Goal: Task Accomplishment & Management: Use online tool/utility

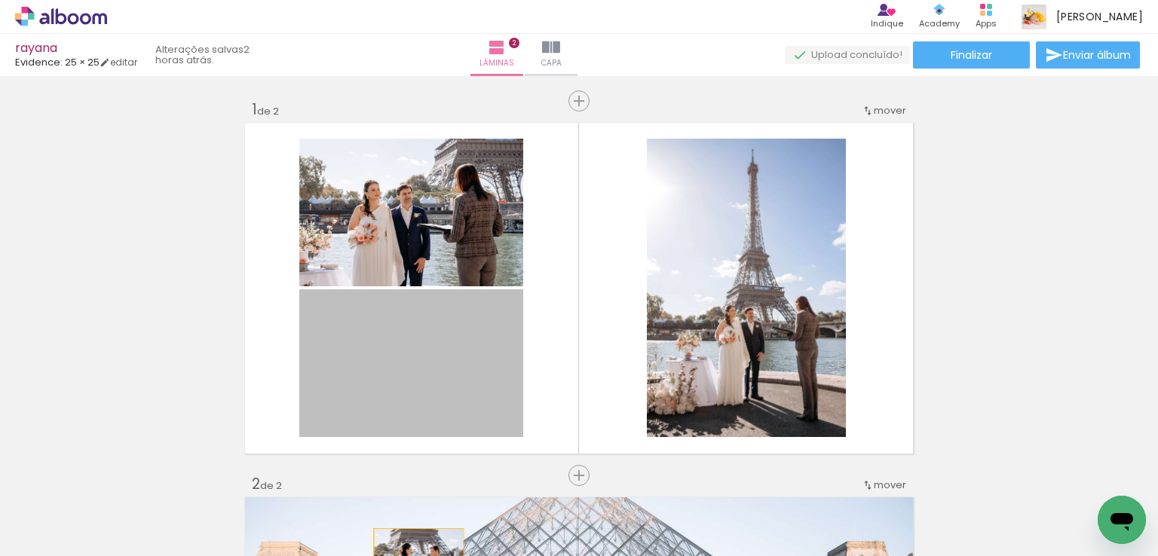
drag, startPoint x: 454, startPoint y: 368, endPoint x: 464, endPoint y: 329, distance: 39.7
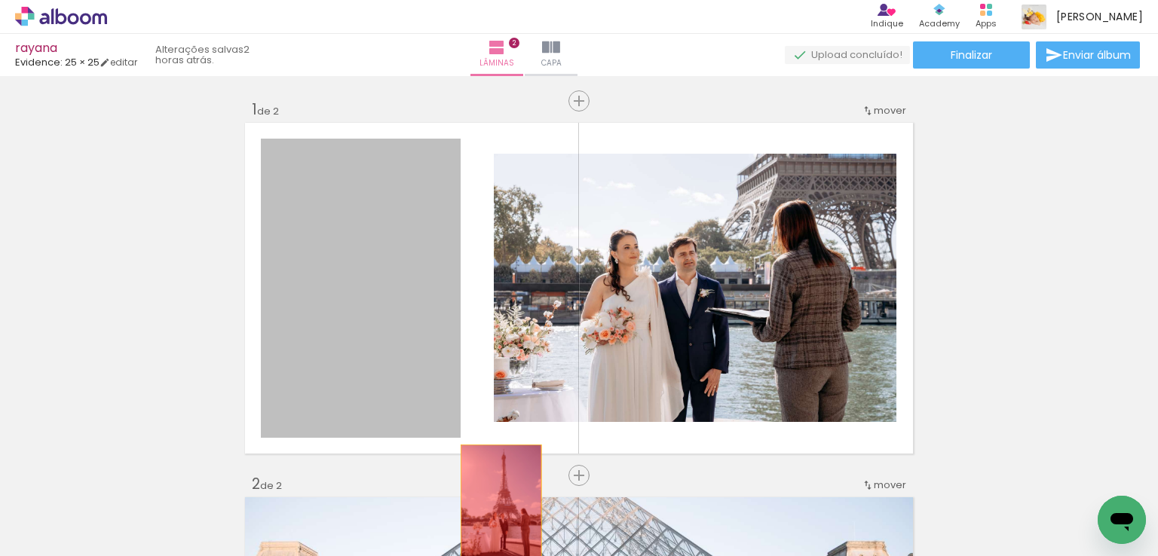
drag, startPoint x: 409, startPoint y: 284, endPoint x: 509, endPoint y: 477, distance: 217.4
click at [491, 504] on quentale-workspace at bounding box center [579, 278] width 1158 height 556
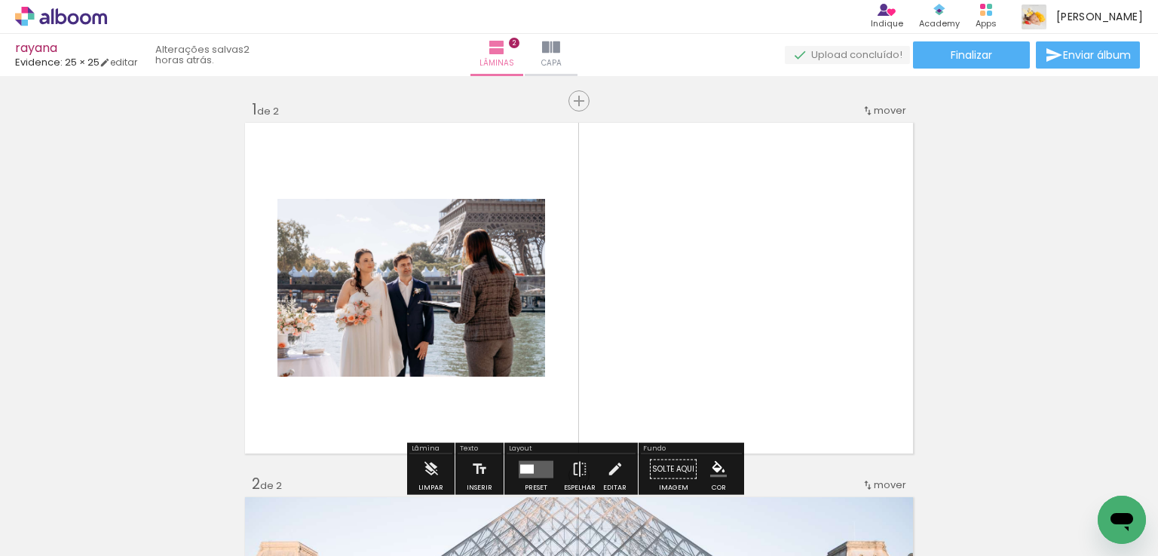
drag, startPoint x: 551, startPoint y: 358, endPoint x: 534, endPoint y: 353, distance: 17.9
click at [548, 358] on quentale-layouter at bounding box center [579, 288] width 674 height 337
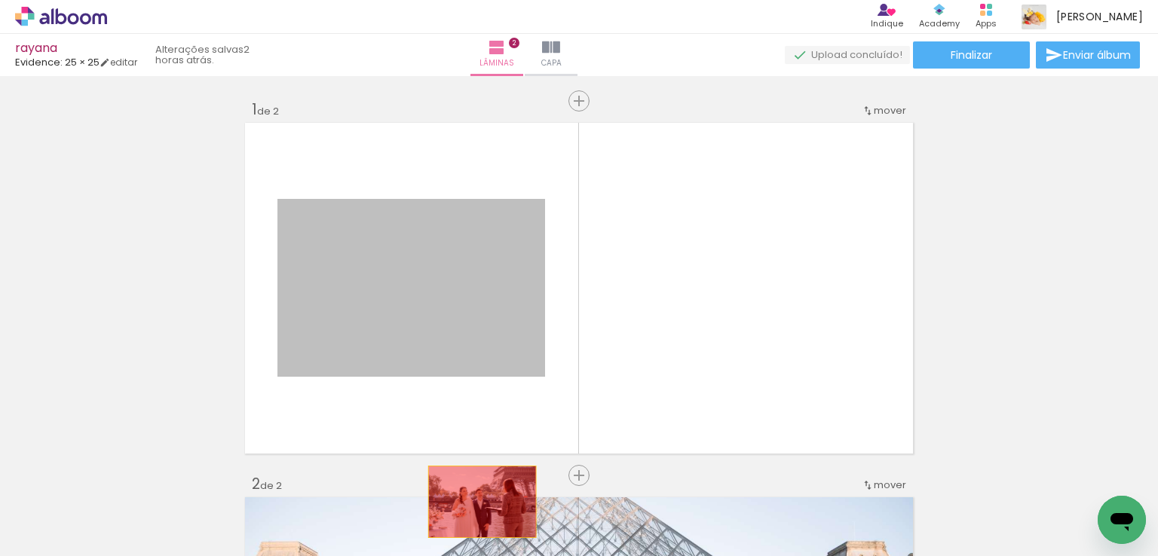
drag, startPoint x: 503, startPoint y: 386, endPoint x: 476, endPoint y: 502, distance: 119.2
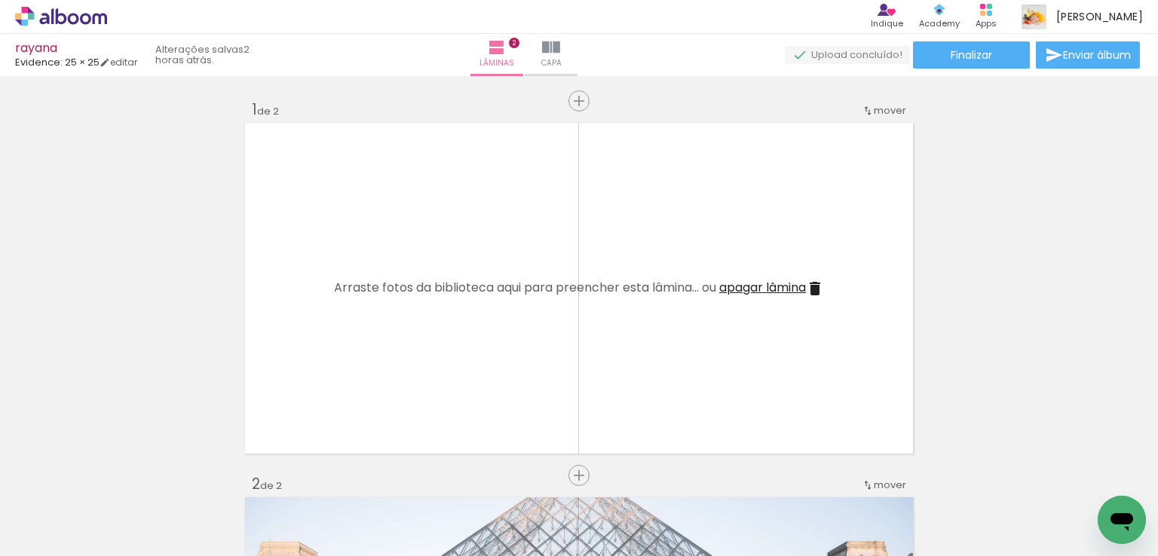
scroll to position [0, 4965]
drag, startPoint x: 384, startPoint y: 476, endPoint x: 286, endPoint y: 516, distance: 106.1
click at [286, 516] on div at bounding box center [250, 506] width 75 height 50
drag, startPoint x: 289, startPoint y: 480, endPoint x: 820, endPoint y: 366, distance: 543.3
click at [818, 345] on quentale-workspace at bounding box center [579, 278] width 1158 height 556
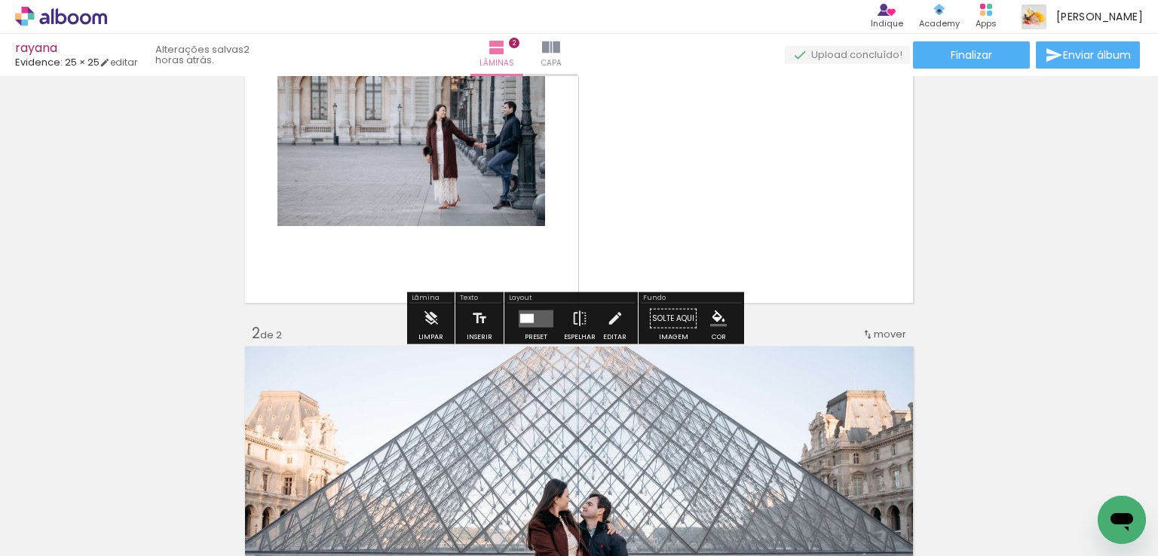
scroll to position [75, 0]
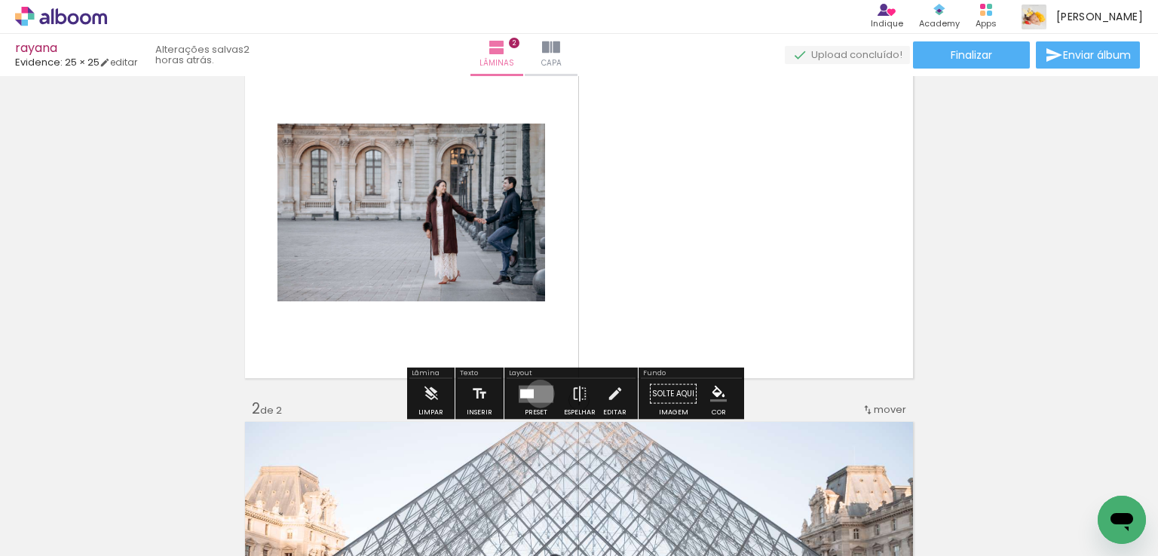
click at [537, 393] on quentale-layouter at bounding box center [535, 393] width 35 height 17
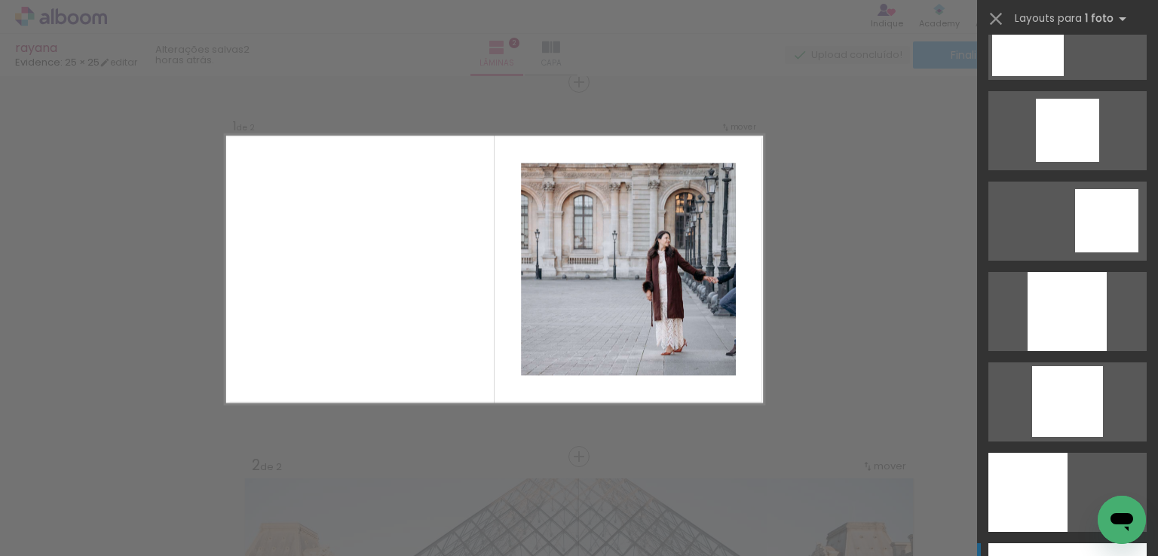
scroll to position [1356, 0]
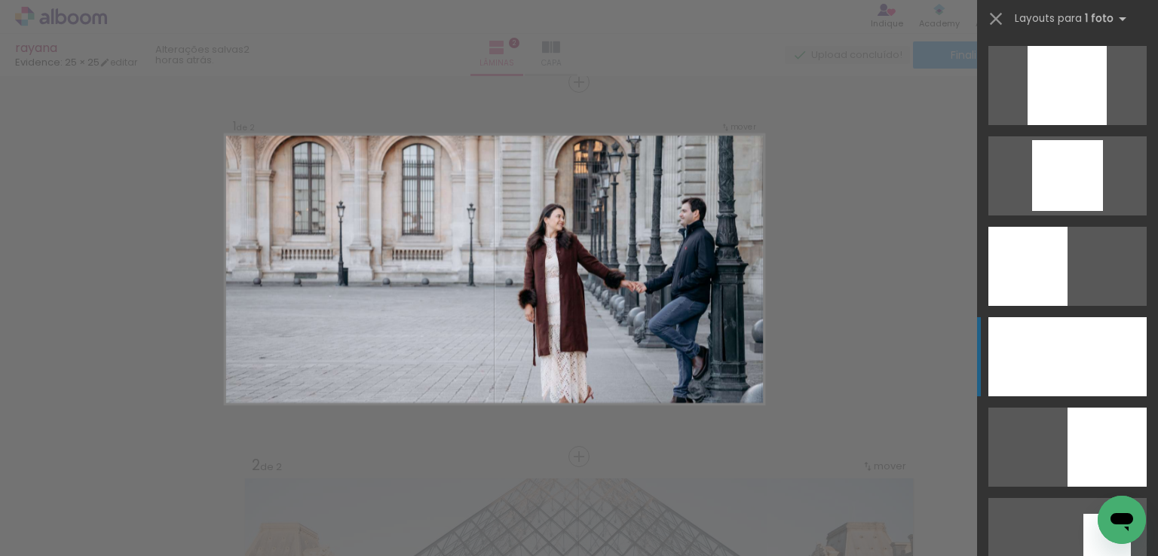
click at [1069, 368] on div at bounding box center [1067, 356] width 158 height 79
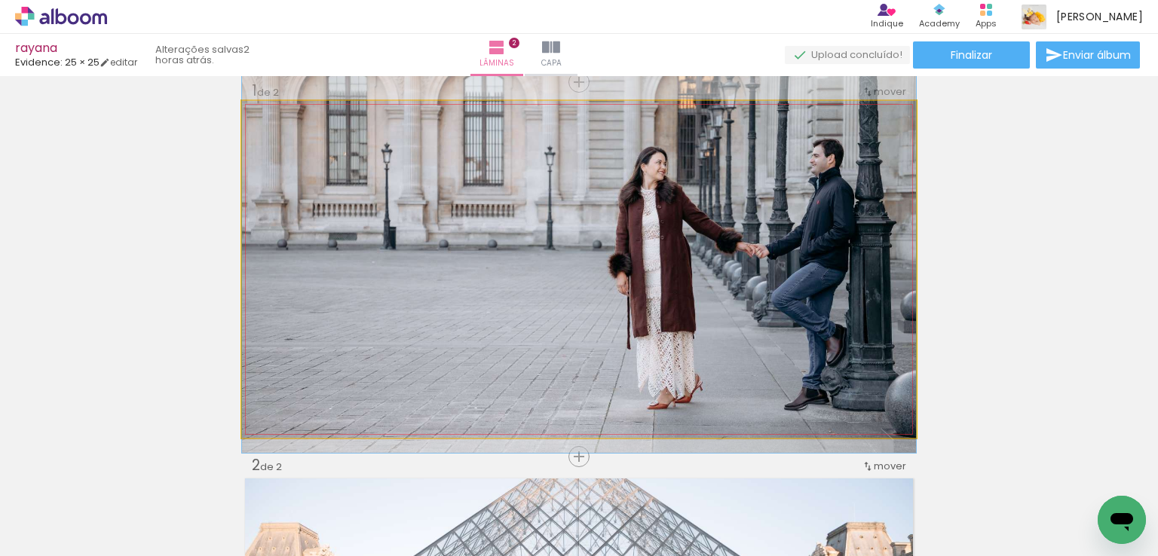
drag, startPoint x: 691, startPoint y: 350, endPoint x: 699, endPoint y: 310, distance: 41.4
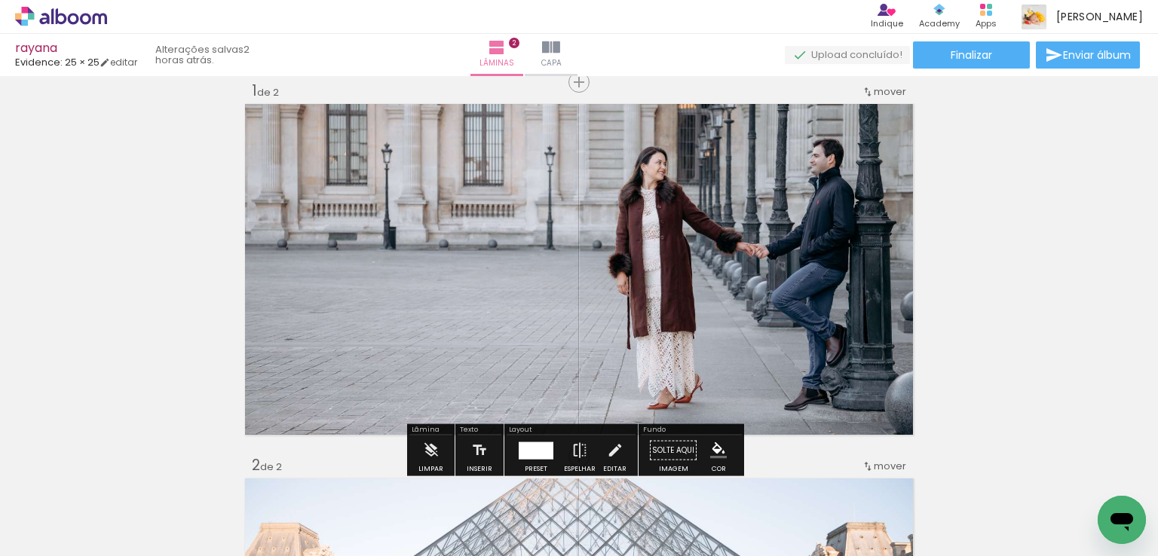
scroll to position [320, 0]
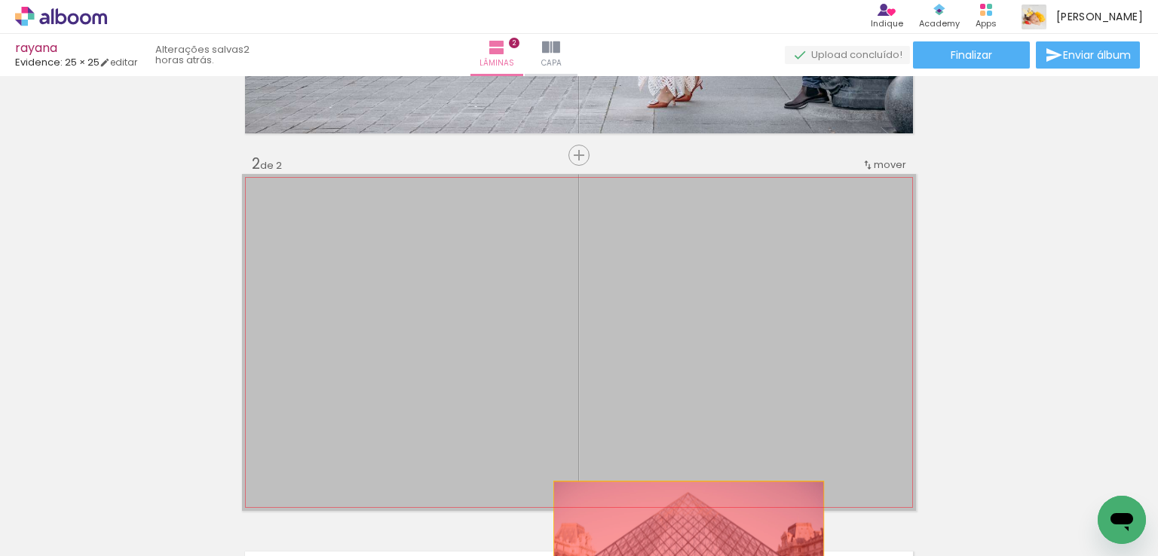
drag, startPoint x: 701, startPoint y: 484, endPoint x: 683, endPoint y: 549, distance: 67.3
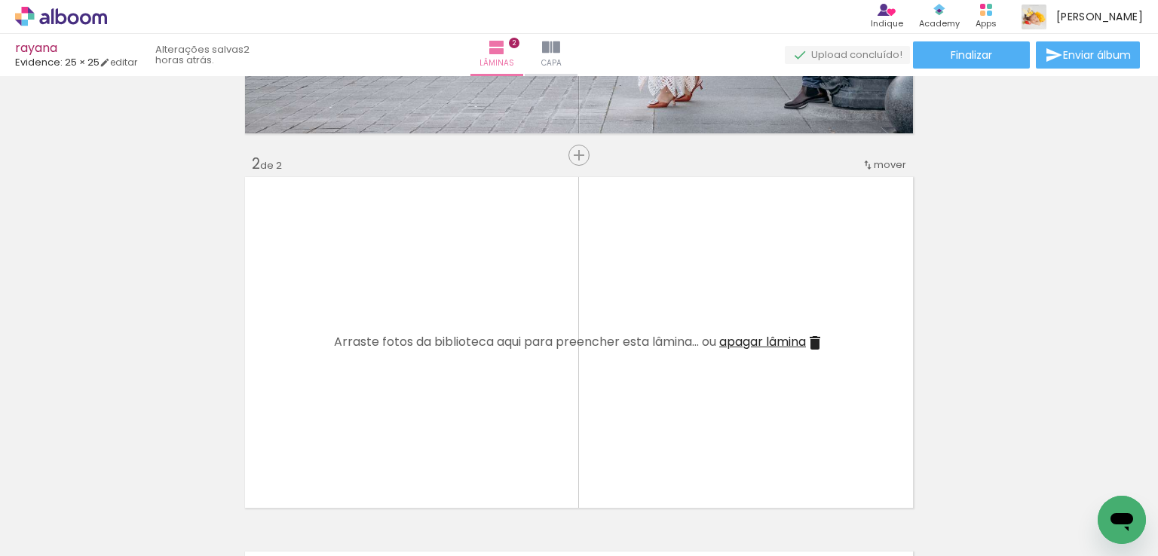
scroll to position [0, 4217]
drag, startPoint x: 335, startPoint y: 501, endPoint x: 392, endPoint y: 353, distance: 158.1
click at [392, 353] on quentale-workspace at bounding box center [579, 278] width 1158 height 556
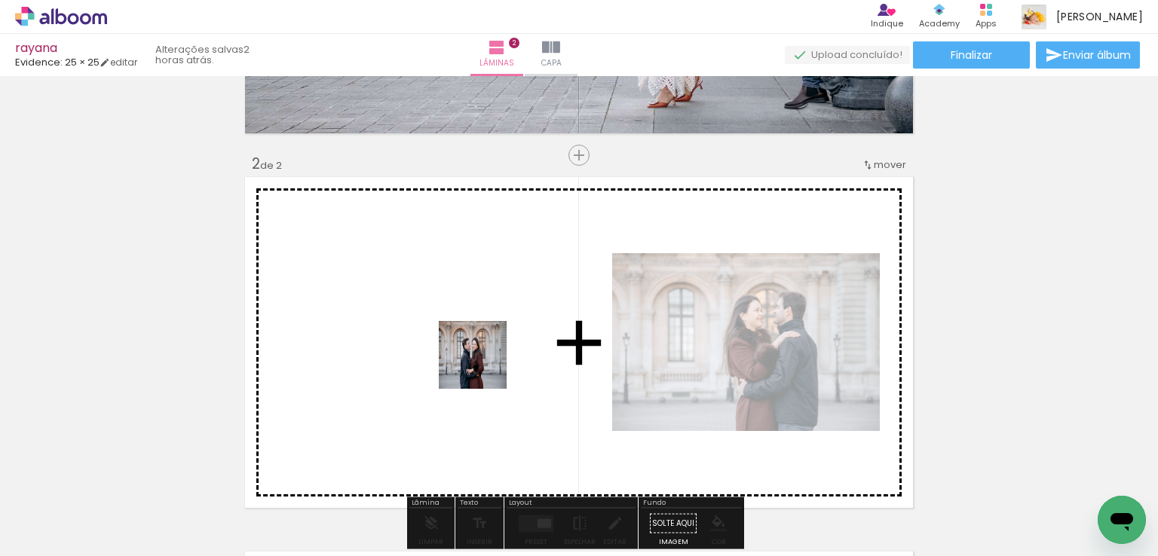
drag, startPoint x: 484, startPoint y: 366, endPoint x: 495, endPoint y: 483, distance: 117.4
click at [485, 362] on quentale-workspace at bounding box center [579, 278] width 1158 height 556
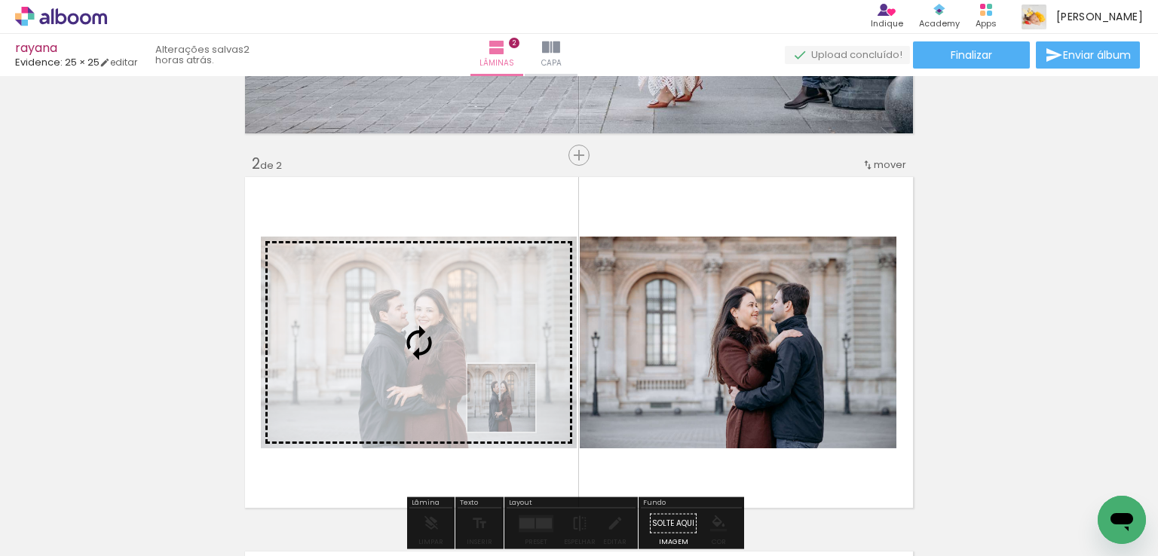
drag, startPoint x: 503, startPoint y: 474, endPoint x: 512, endPoint y: 409, distance: 65.5
click at [512, 409] on quentale-workspace at bounding box center [579, 278] width 1158 height 556
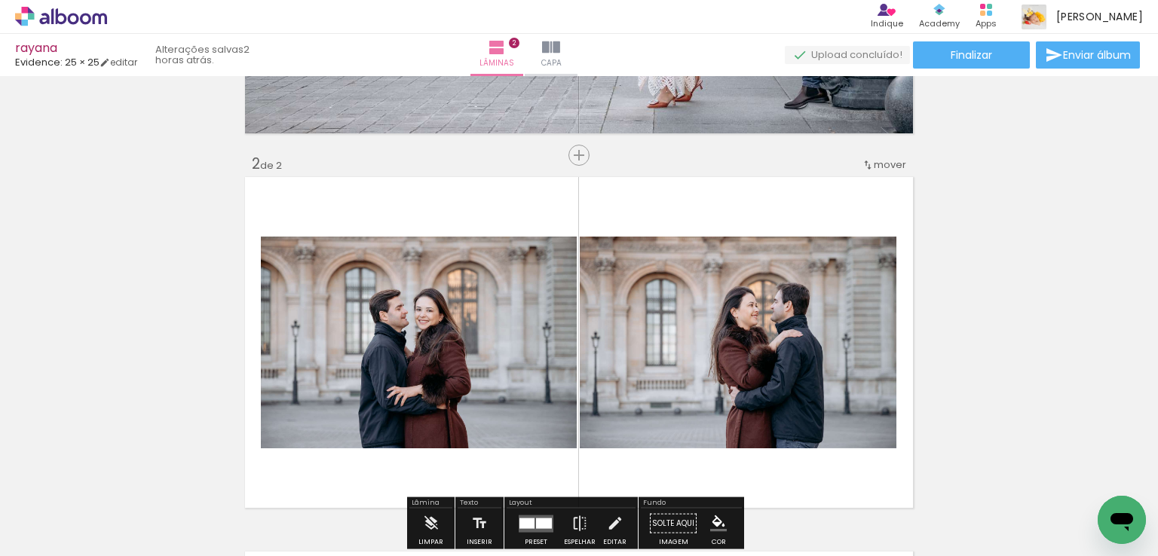
drag, startPoint x: 434, startPoint y: 507, endPoint x: 576, endPoint y: 364, distance: 201.4
click at [576, 364] on quentale-workspace at bounding box center [579, 278] width 1158 height 556
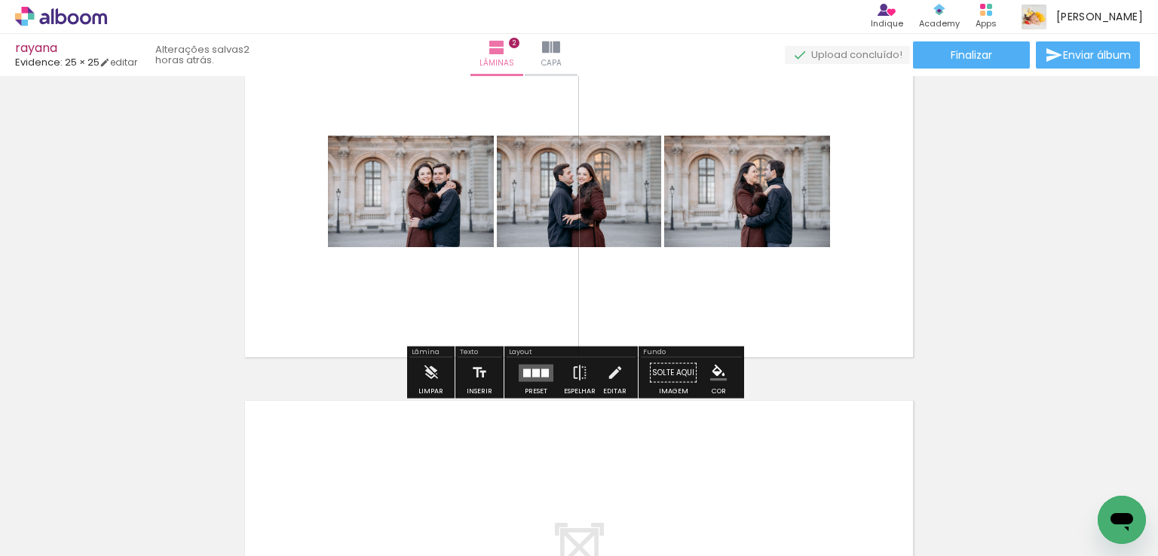
scroll to position [546, 0]
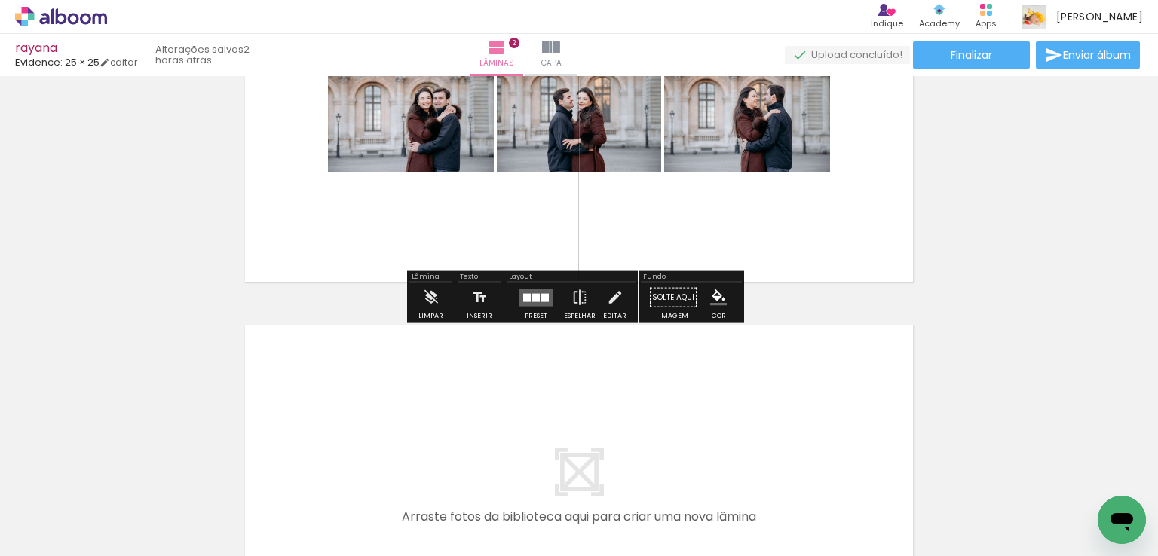
drag, startPoint x: 595, startPoint y: 512, endPoint x: 513, endPoint y: 394, distance: 143.0
click at [513, 394] on quentale-workspace at bounding box center [579, 278] width 1158 height 556
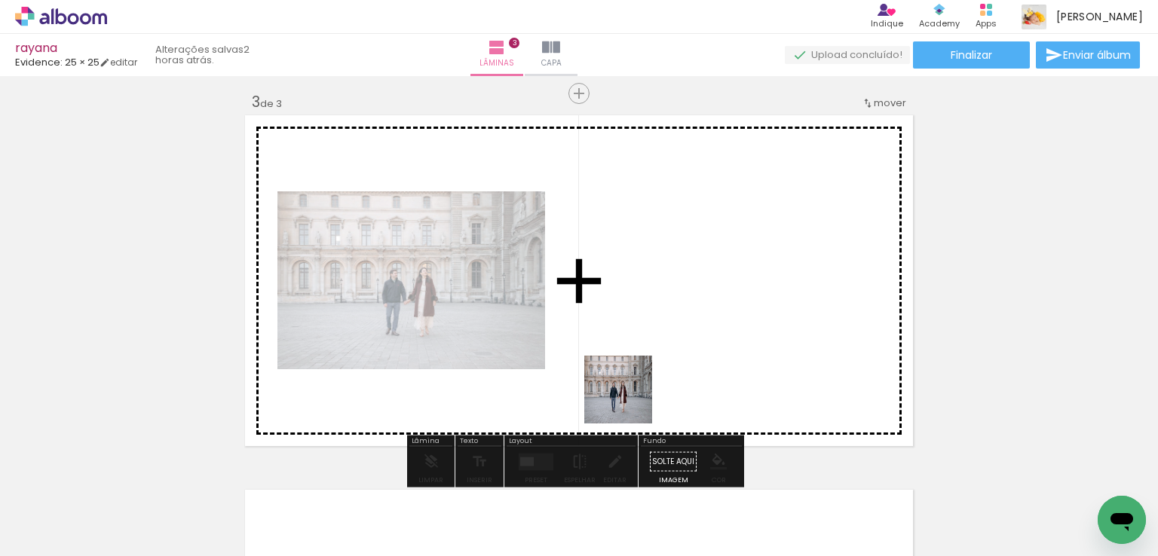
scroll to position [769, 0]
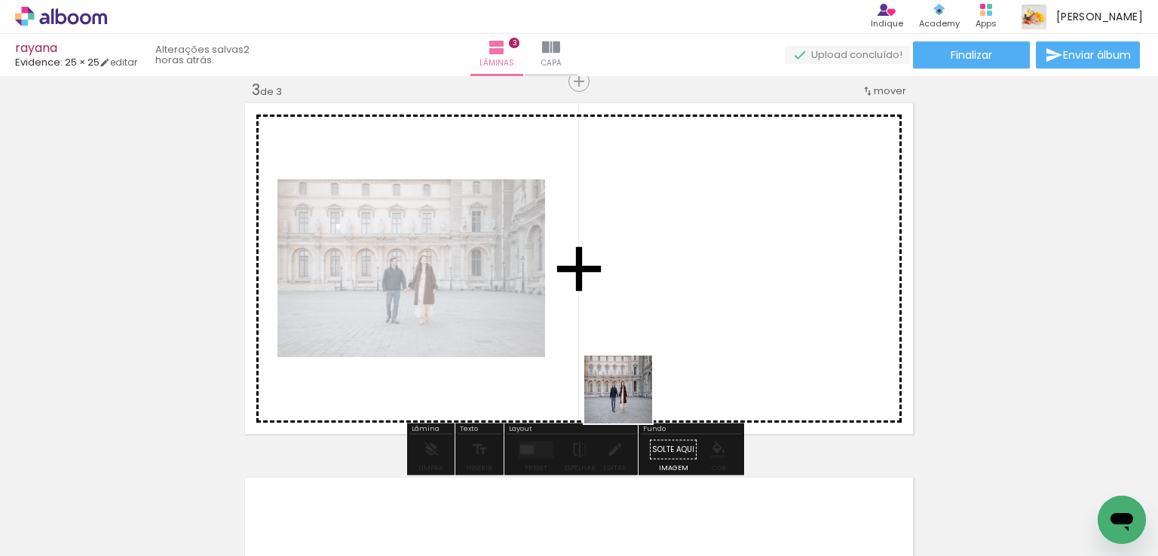
drag, startPoint x: 629, startPoint y: 401, endPoint x: 793, endPoint y: 451, distance: 171.1
click at [622, 329] on quentale-workspace at bounding box center [579, 278] width 1158 height 556
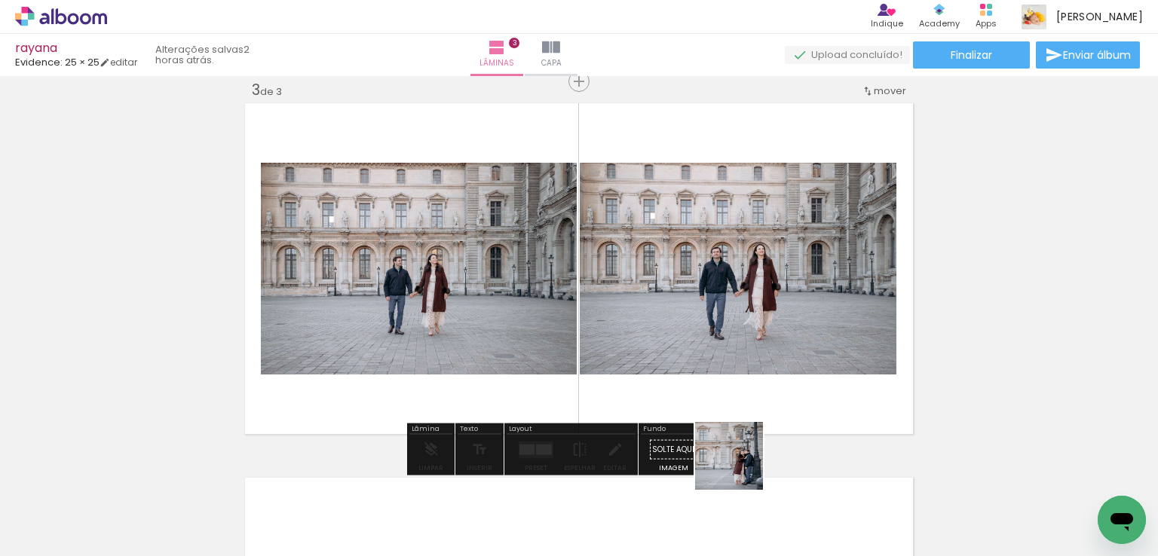
drag, startPoint x: 751, startPoint y: 492, endPoint x: 837, endPoint y: 491, distance: 85.9
click at [674, 347] on quentale-workspace at bounding box center [579, 278] width 1158 height 556
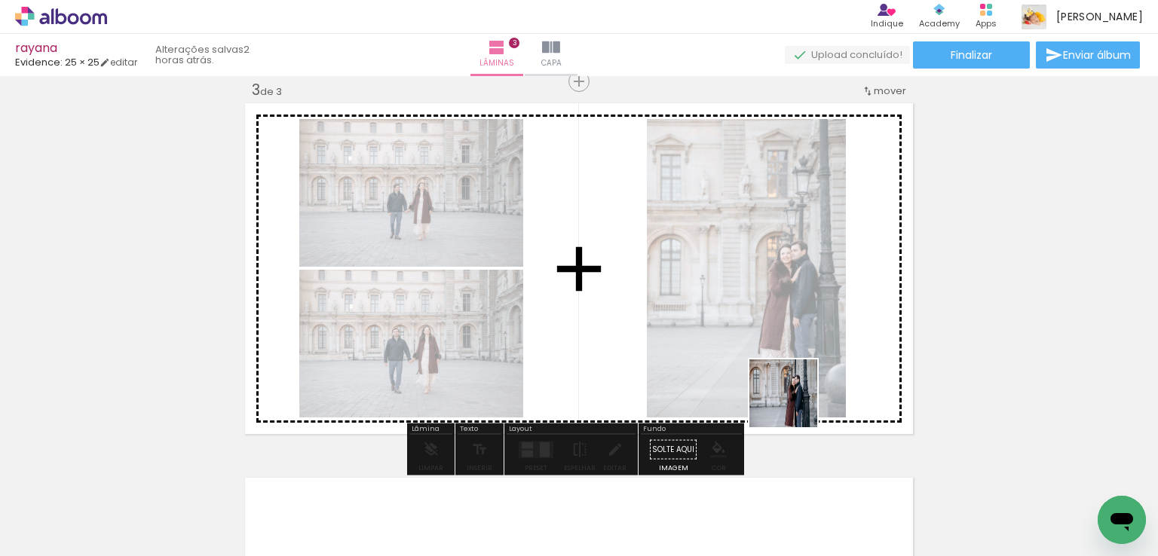
drag, startPoint x: 847, startPoint y: 500, endPoint x: 766, endPoint y: 355, distance: 166.3
click at [766, 355] on quentale-workspace at bounding box center [579, 278] width 1158 height 556
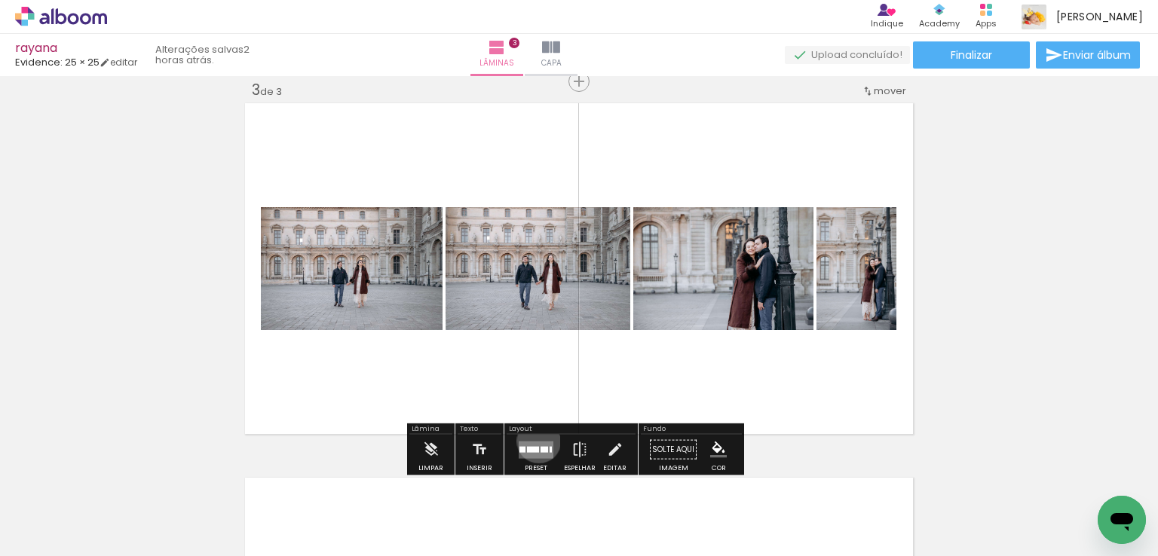
click at [535, 441] on quentale-layouter at bounding box center [535, 449] width 35 height 17
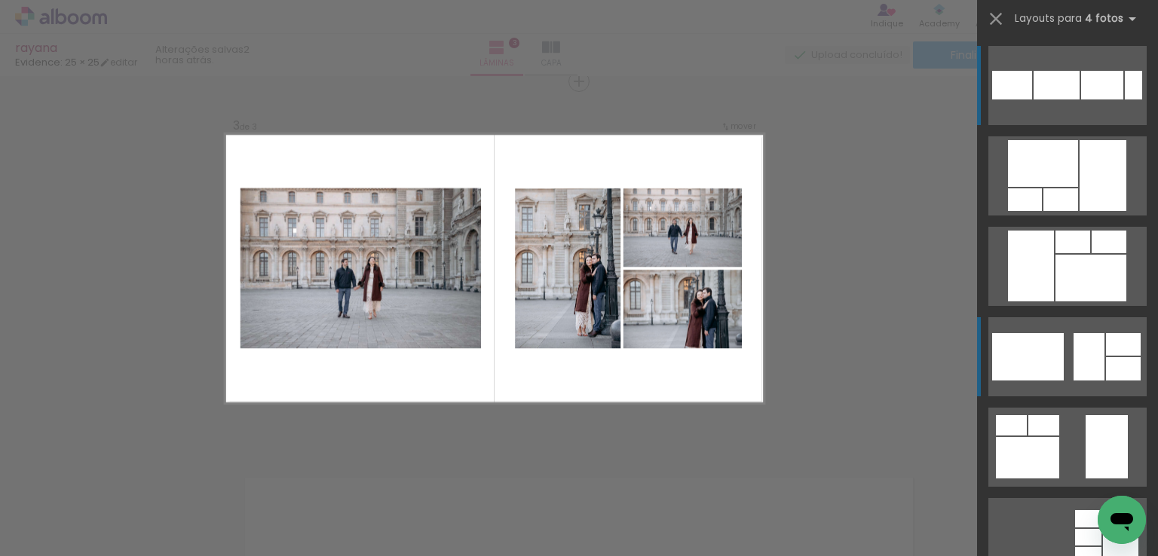
click at [1080, 353] on div at bounding box center [1088, 356] width 31 height 47
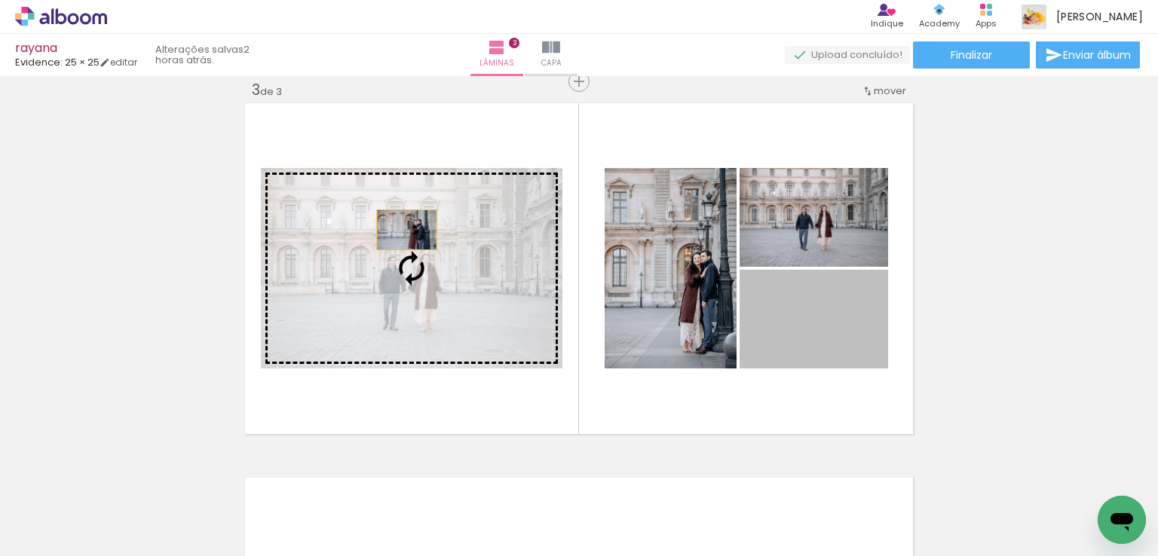
drag, startPoint x: 859, startPoint y: 338, endPoint x: 406, endPoint y: 233, distance: 464.9
click at [0, 0] on slot at bounding box center [0, 0] width 0 height 0
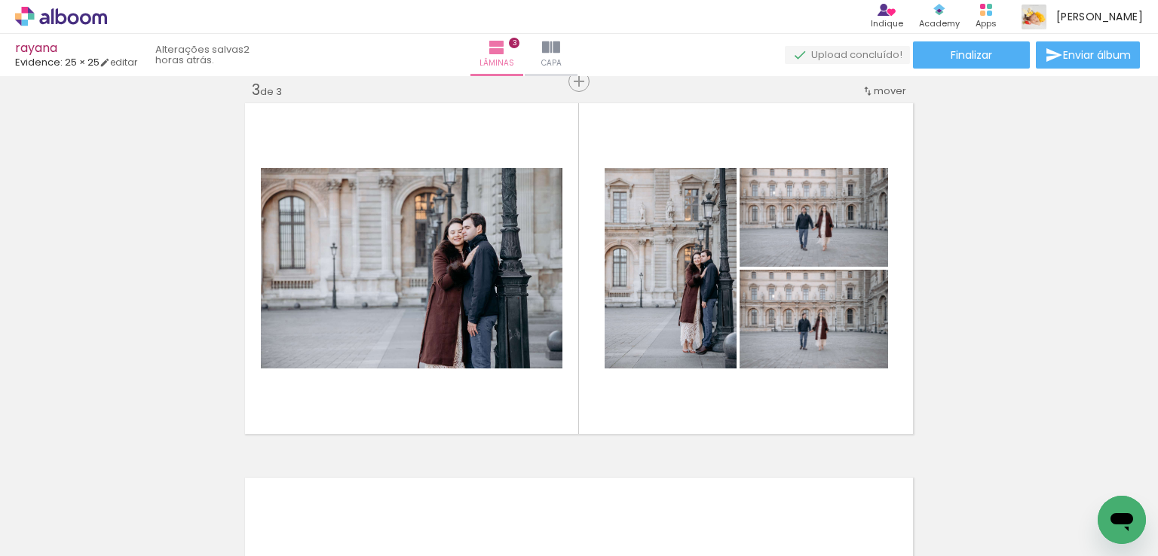
scroll to position [467, 0]
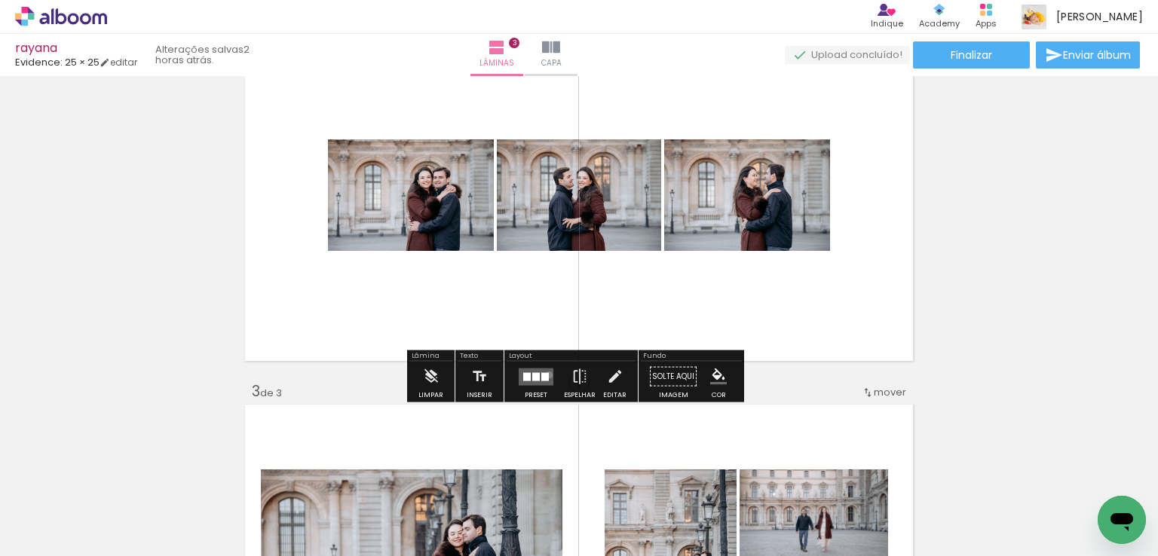
drag, startPoint x: 546, startPoint y: 375, endPoint x: 561, endPoint y: 368, distance: 16.5
click at [546, 375] on quentale-layouter at bounding box center [535, 376] width 35 height 17
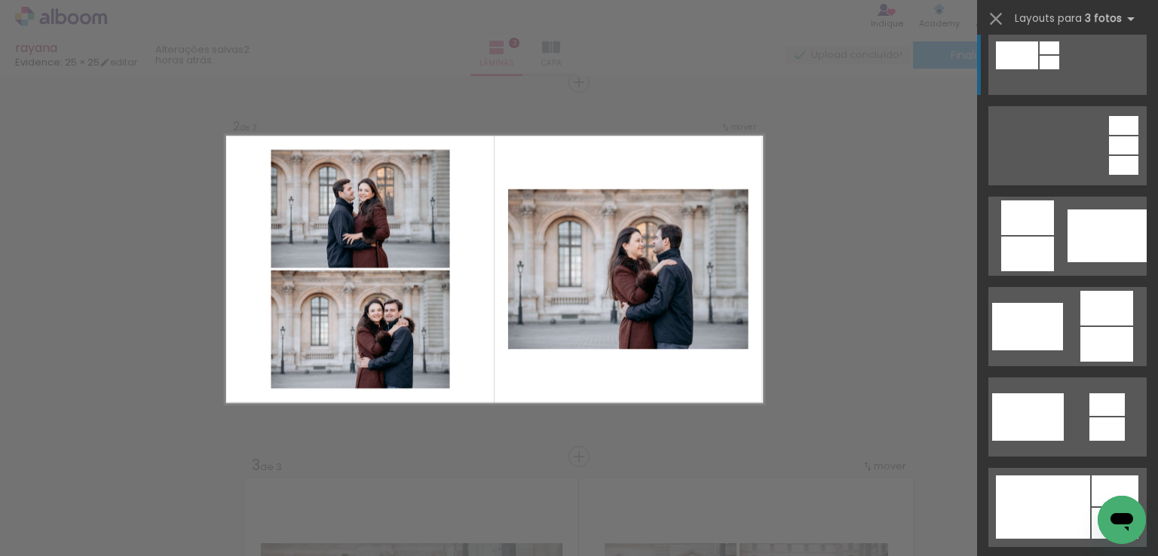
scroll to position [452, 0]
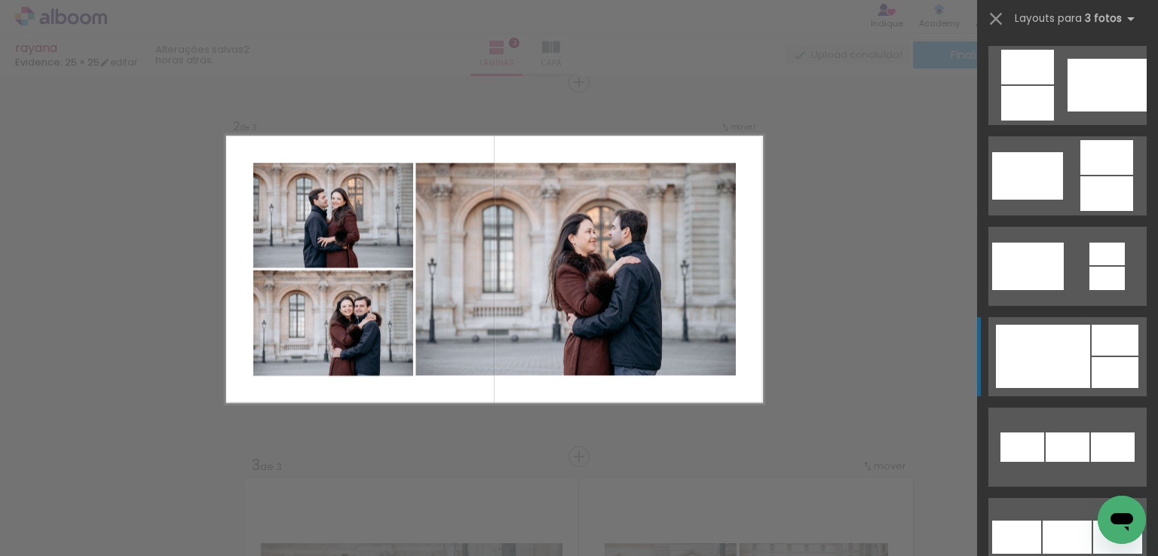
click at [1062, 358] on div at bounding box center [1043, 356] width 94 height 63
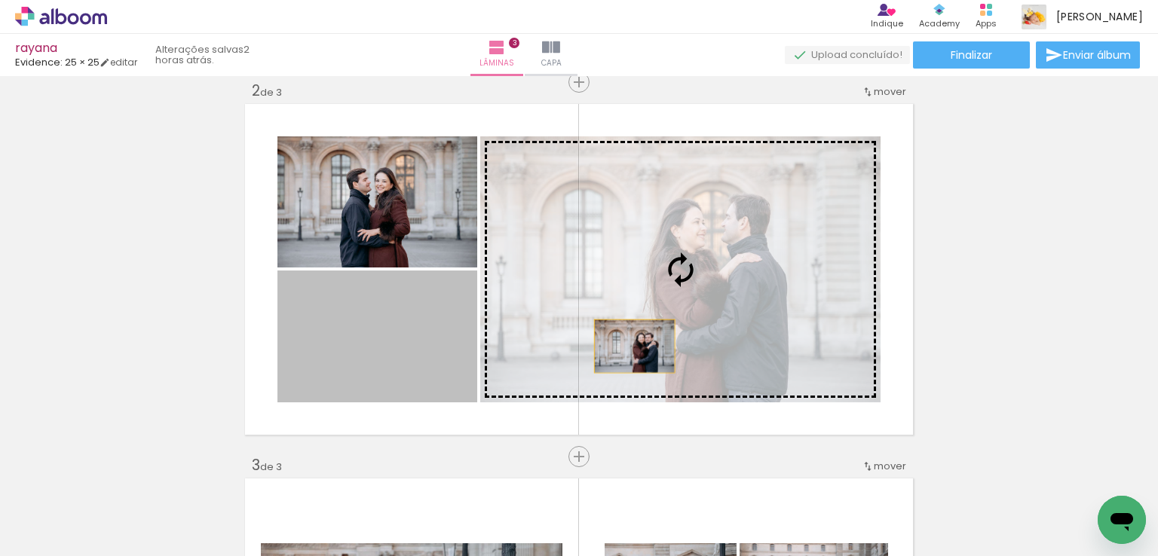
drag, startPoint x: 629, startPoint y: 346, endPoint x: 642, endPoint y: 338, distance: 15.9
click at [0, 0] on slot at bounding box center [0, 0] width 0 height 0
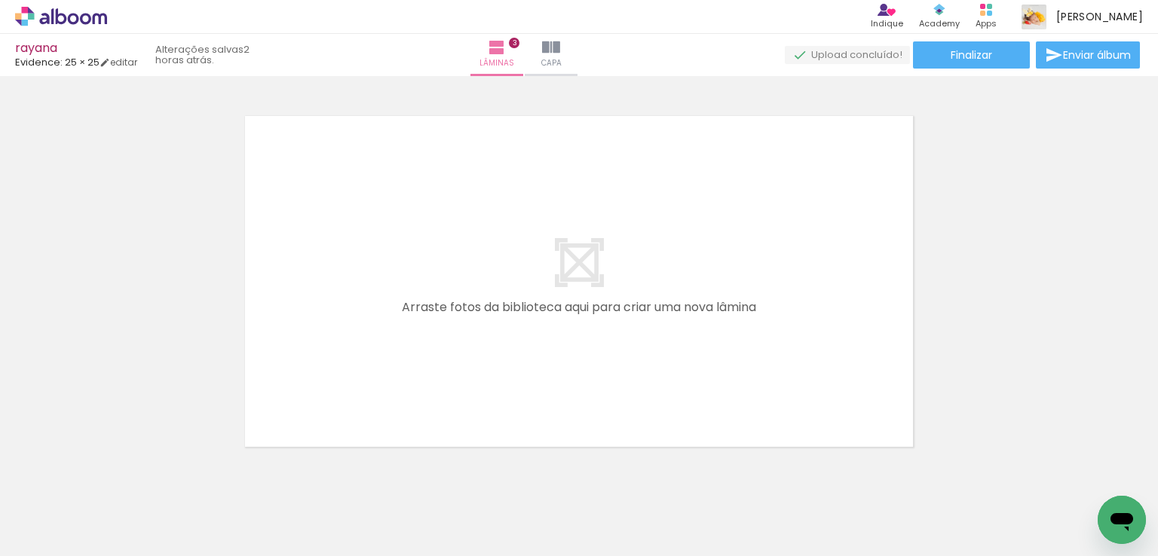
scroll to position [0, 2464]
drag, startPoint x: 437, startPoint y: 450, endPoint x: 490, endPoint y: 407, distance: 68.0
click at [458, 395] on quentale-workspace at bounding box center [579, 278] width 1158 height 556
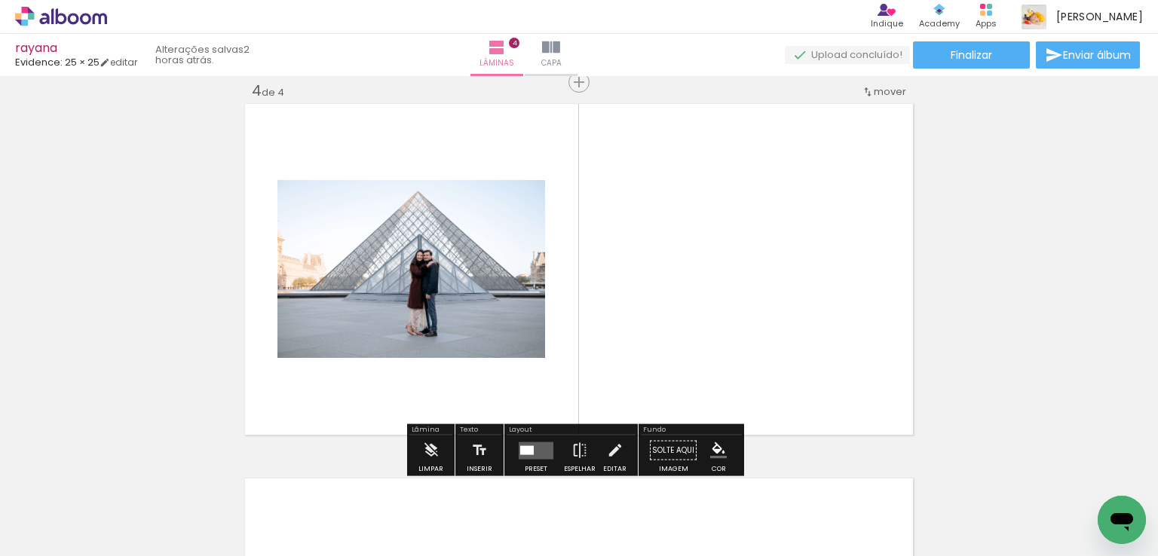
scroll to position [1142, 0]
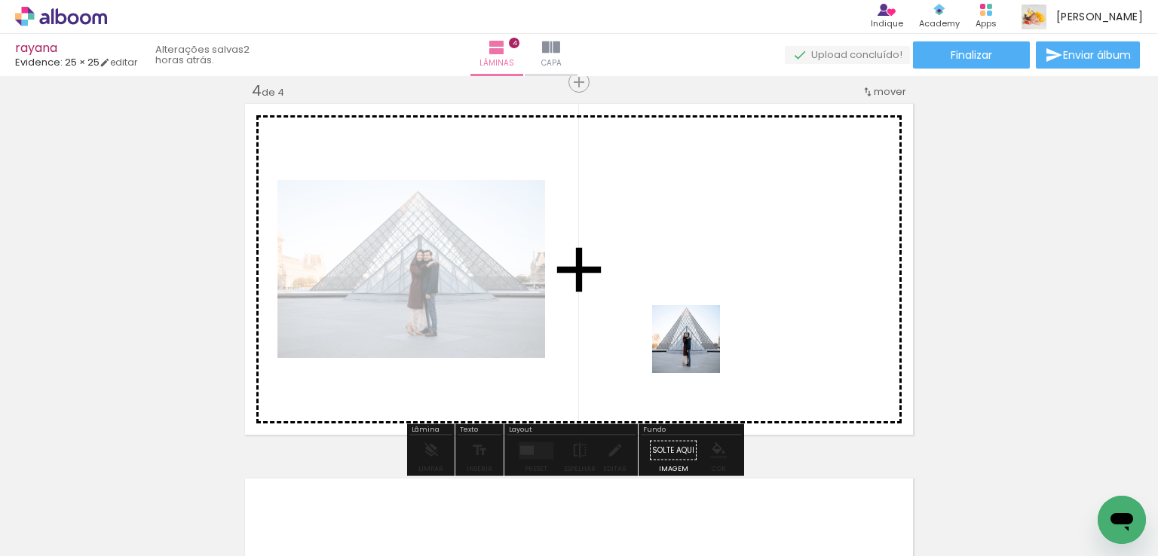
drag, startPoint x: 487, startPoint y: 509, endPoint x: 697, endPoint y: 350, distance: 263.6
click at [697, 350] on quentale-workspace at bounding box center [579, 278] width 1158 height 556
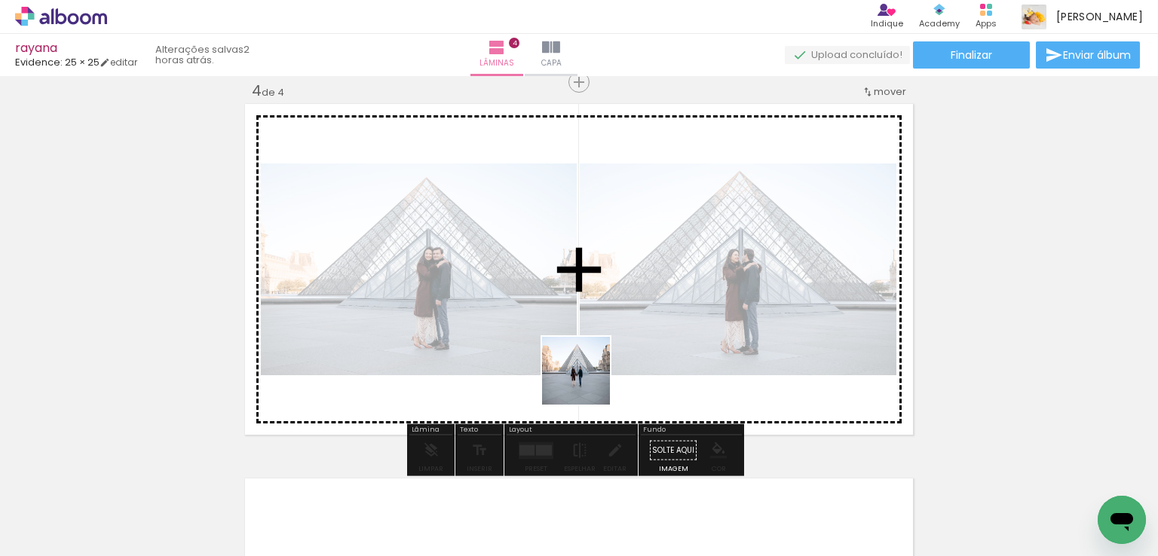
drag, startPoint x: 577, startPoint y: 521, endPoint x: 587, endPoint y: 382, distance: 139.1
click at [587, 382] on quentale-workspace at bounding box center [579, 278] width 1158 height 556
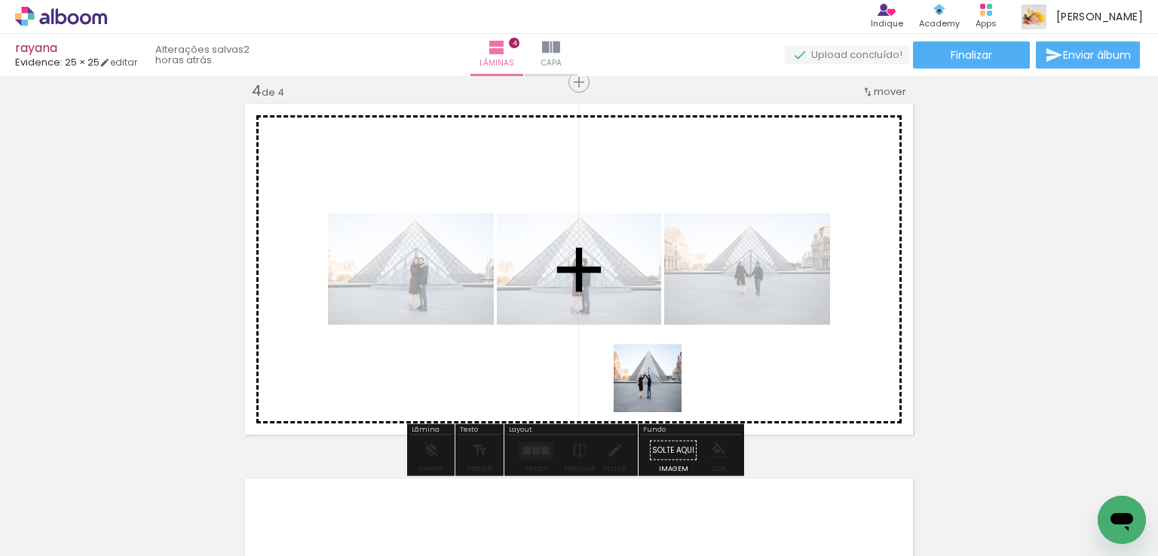
drag, startPoint x: 656, startPoint y: 508, endPoint x: 748, endPoint y: 506, distance: 91.2
click at [660, 381] on quentale-workspace at bounding box center [579, 278] width 1158 height 556
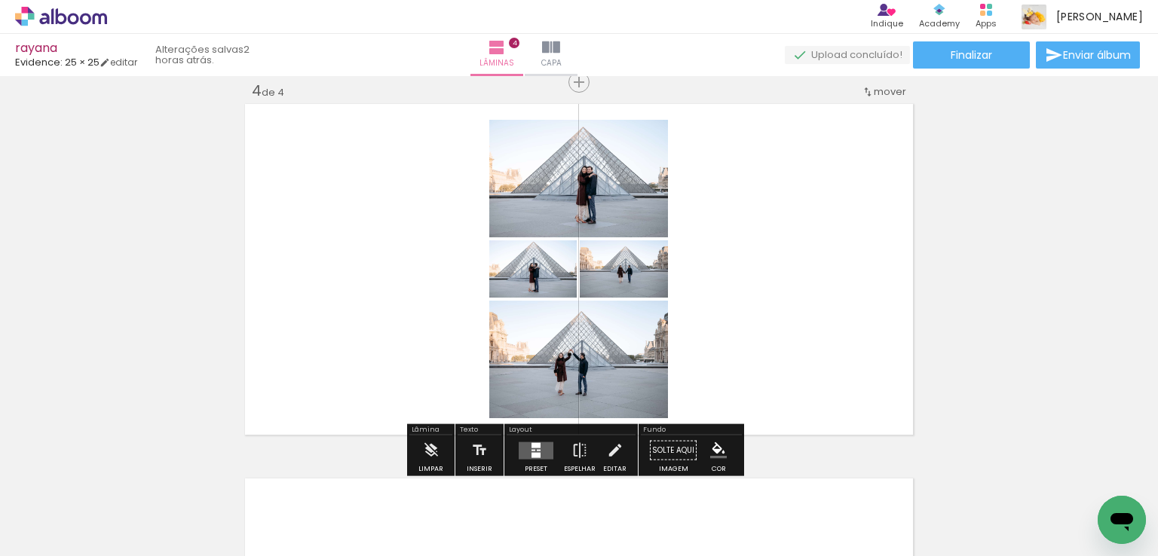
drag, startPoint x: 739, startPoint y: 457, endPoint x: 728, endPoint y: 402, distance: 56.2
click at [728, 402] on quentale-workspace at bounding box center [579, 278] width 1158 height 556
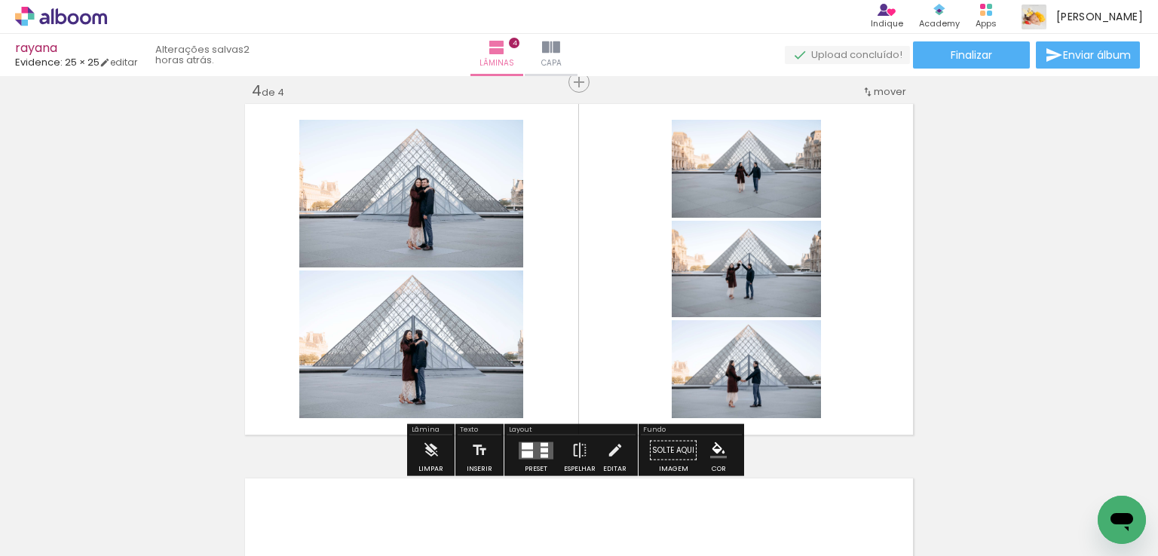
click at [540, 449] on div at bounding box center [544, 450] width 8 height 5
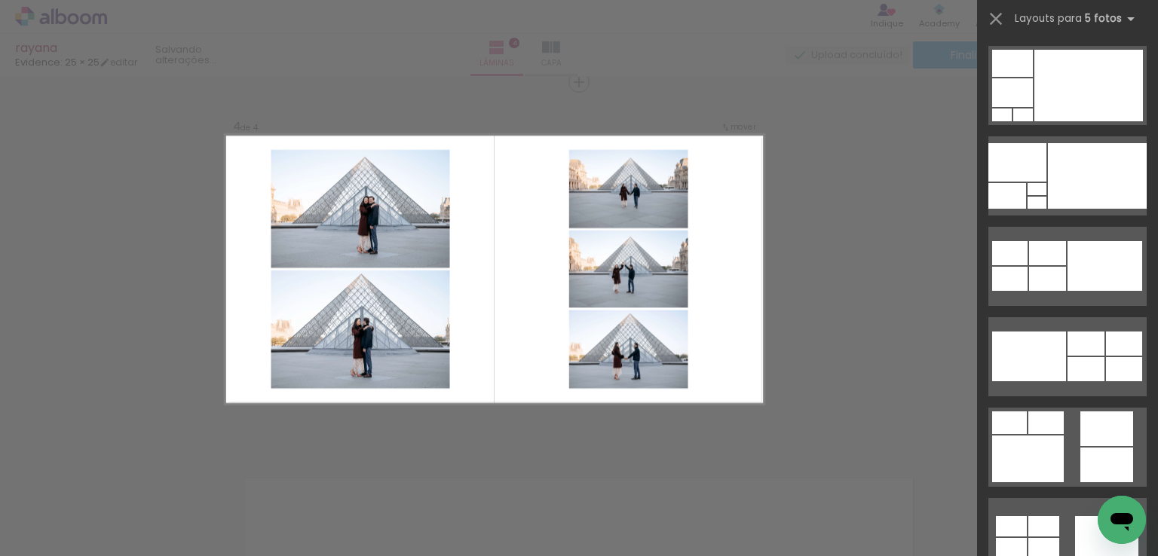
scroll to position [0, 0]
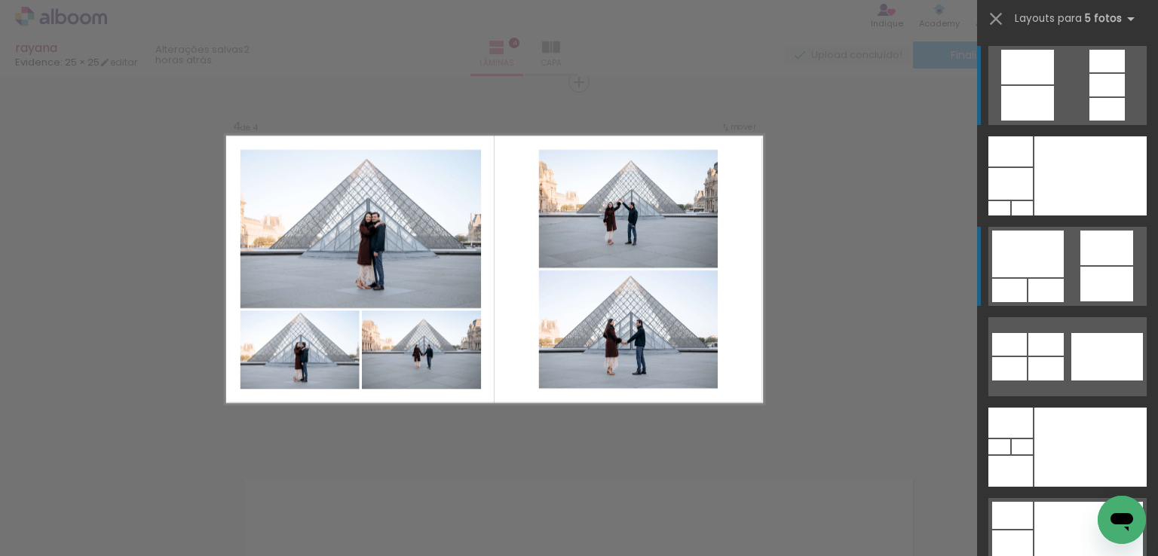
click at [1103, 291] on div at bounding box center [1106, 284] width 53 height 35
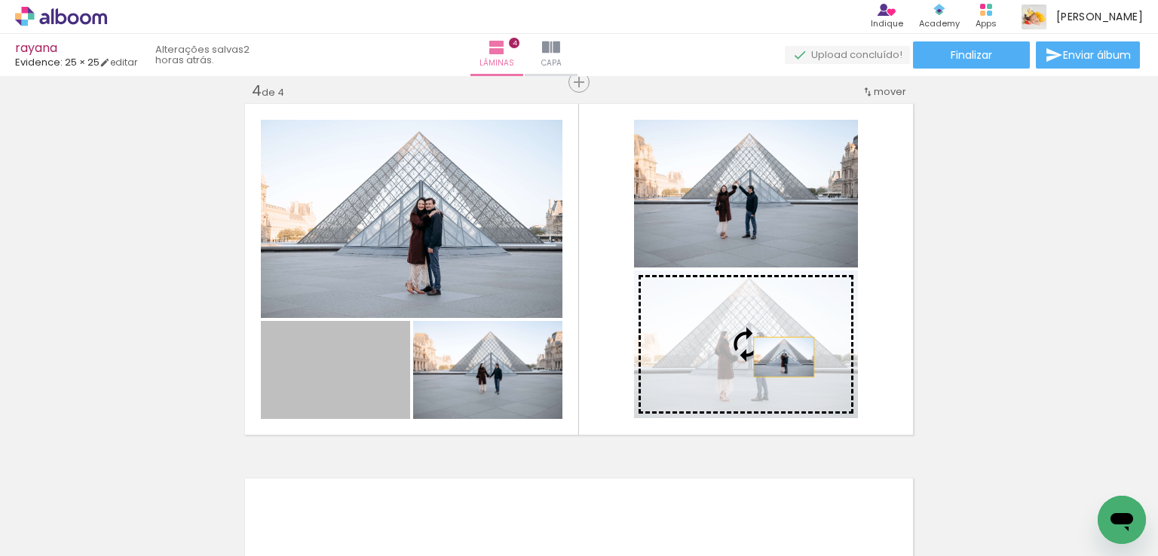
drag, startPoint x: 365, startPoint y: 395, endPoint x: 778, endPoint y: 356, distance: 414.8
click at [0, 0] on slot at bounding box center [0, 0] width 0 height 0
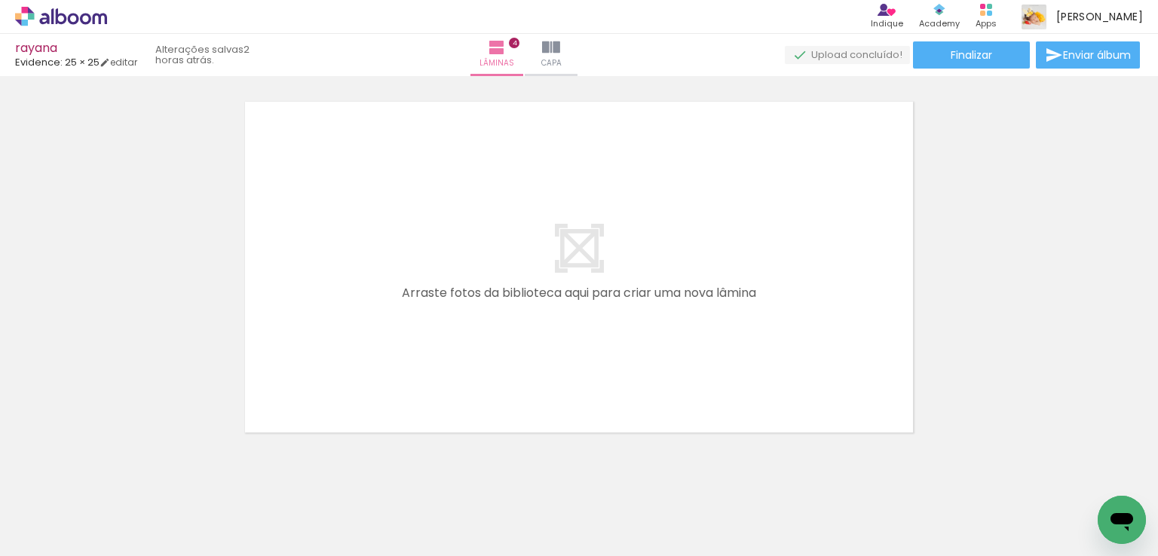
scroll to position [0, 2841]
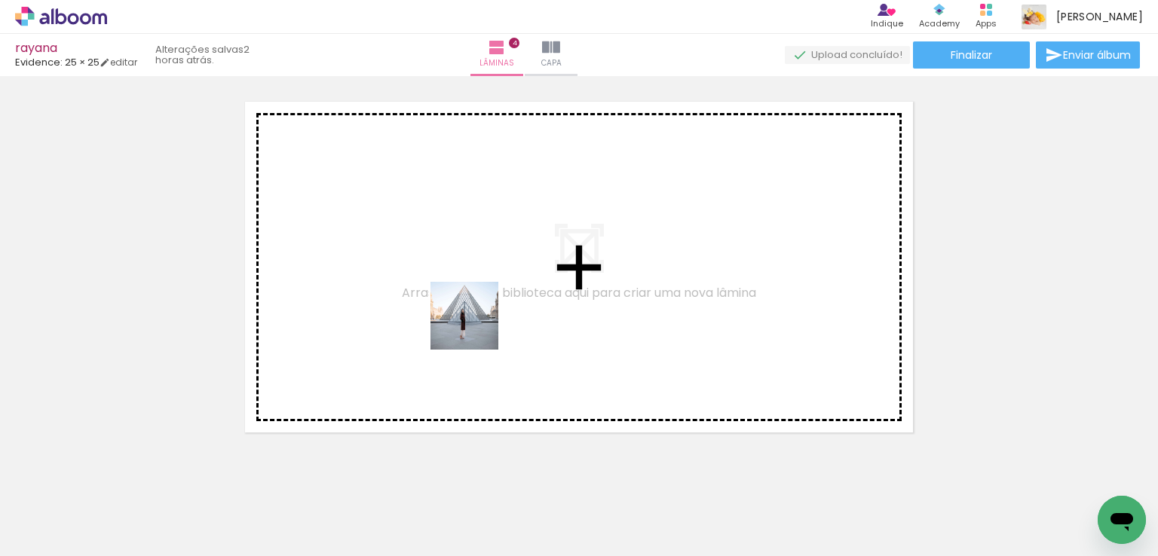
drag, startPoint x: 451, startPoint y: 442, endPoint x: 476, endPoint y: 327, distance: 117.2
click at [476, 327] on quentale-workspace at bounding box center [579, 278] width 1158 height 556
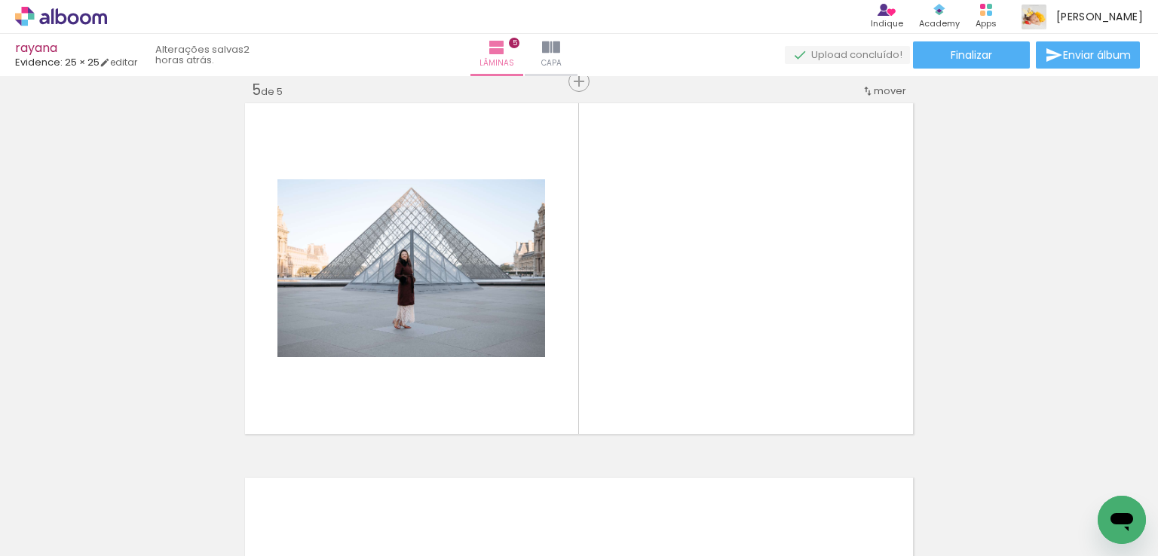
scroll to position [1517, 0]
drag, startPoint x: 517, startPoint y: 495, endPoint x: 569, endPoint y: 375, distance: 130.6
click at [569, 375] on quentale-workspace at bounding box center [579, 278] width 1158 height 556
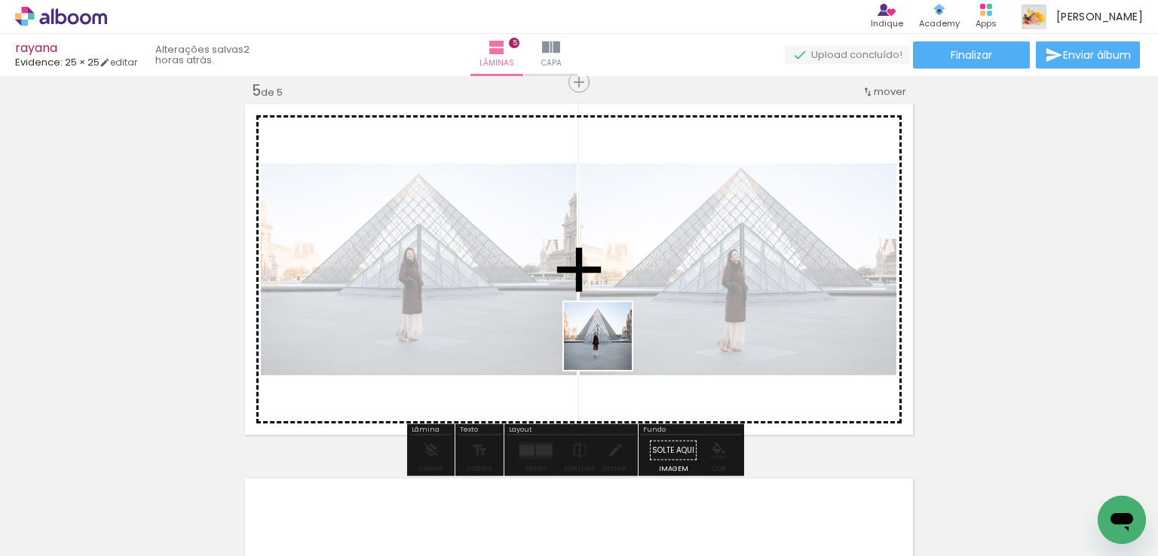
click at [609, 347] on quentale-workspace at bounding box center [579, 278] width 1158 height 556
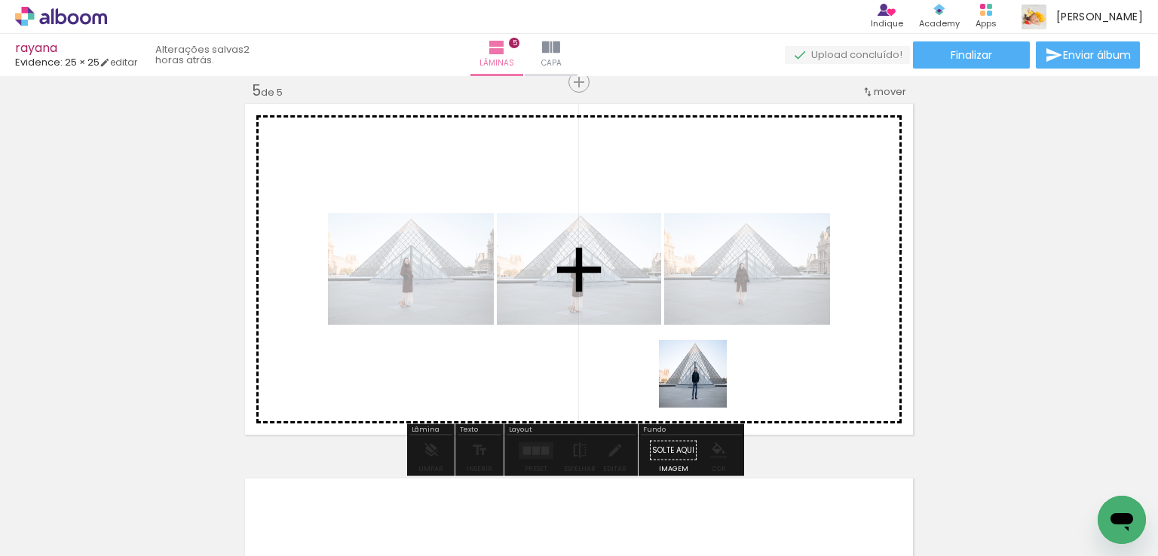
drag, startPoint x: 705, startPoint y: 510, endPoint x: 704, endPoint y: 385, distance: 125.1
click at [704, 385] on quentale-workspace at bounding box center [579, 278] width 1158 height 556
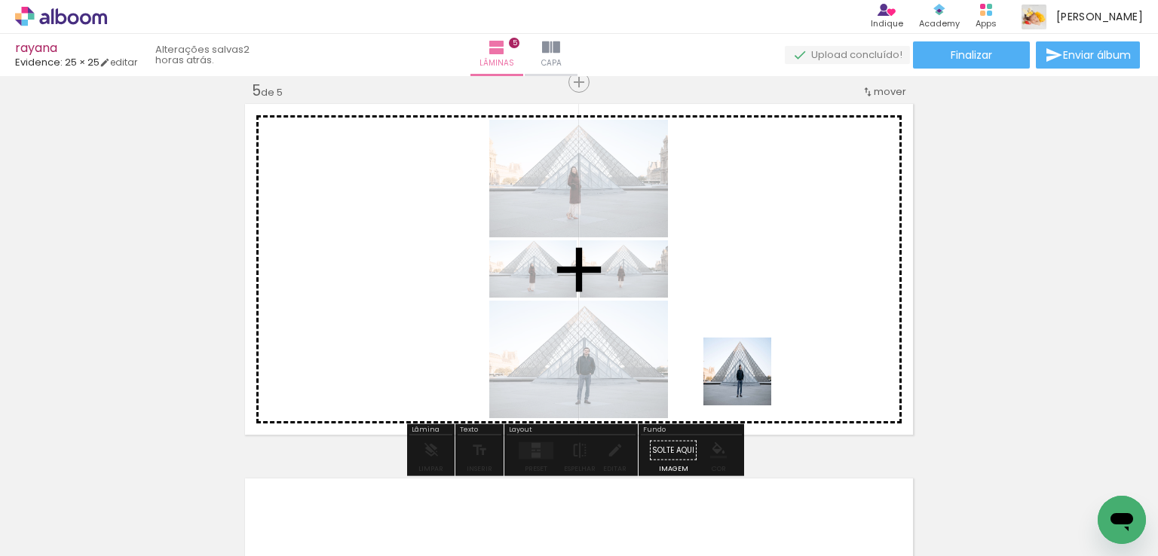
drag, startPoint x: 759, startPoint y: 445, endPoint x: 748, endPoint y: 383, distance: 63.4
click at [748, 383] on quentale-workspace at bounding box center [579, 278] width 1158 height 556
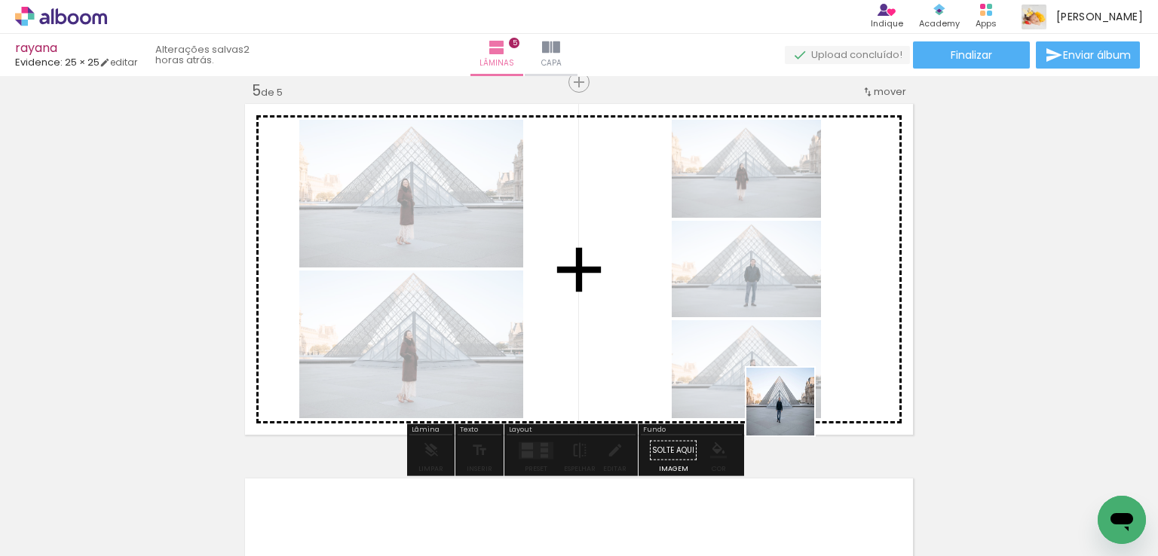
drag, startPoint x: 823, startPoint y: 464, endPoint x: 760, endPoint y: 415, distance: 80.0
click at [788, 408] on quentale-workspace at bounding box center [579, 278] width 1158 height 556
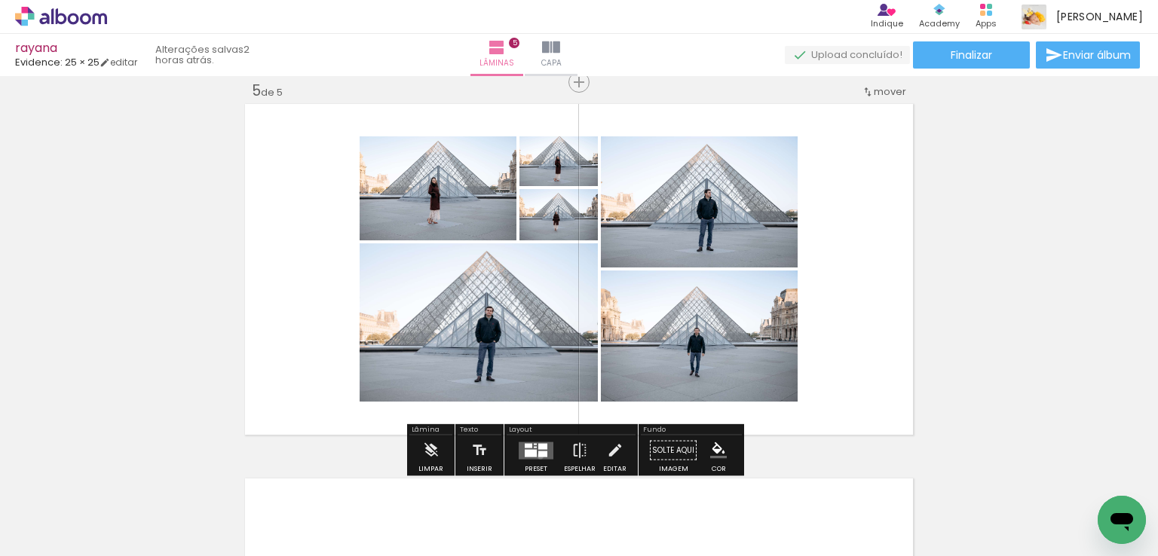
click at [538, 455] on div at bounding box center [542, 454] width 9 height 6
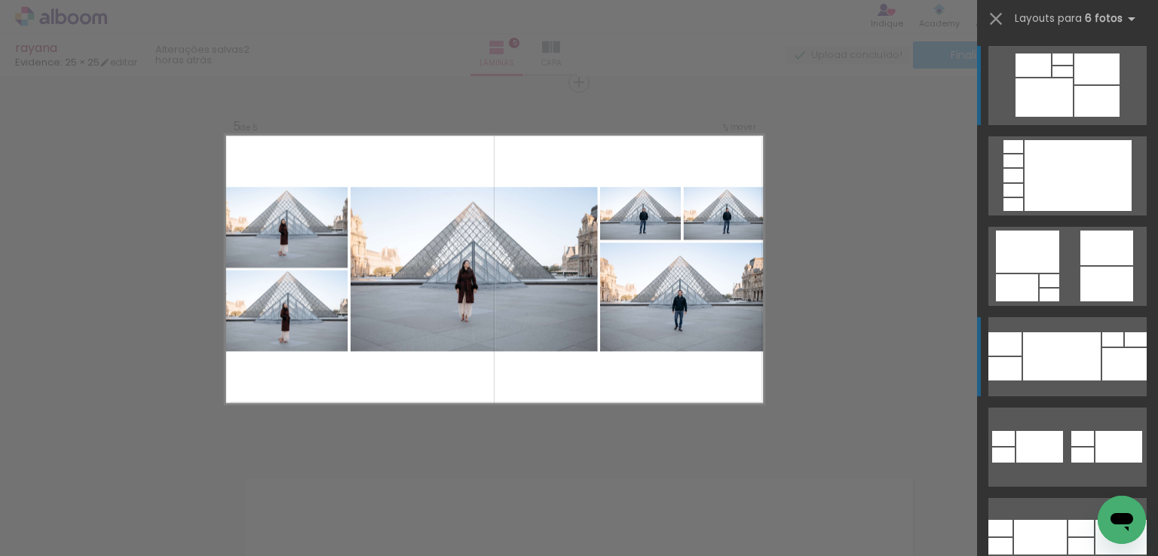
scroll to position [226, 0]
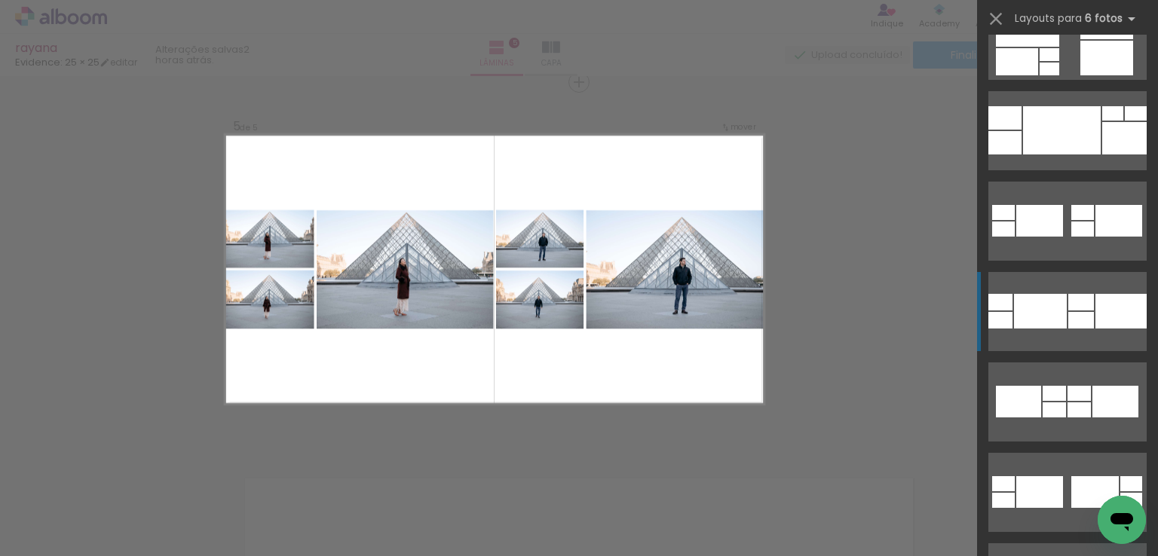
click at [1073, 320] on div at bounding box center [1081, 320] width 26 height 17
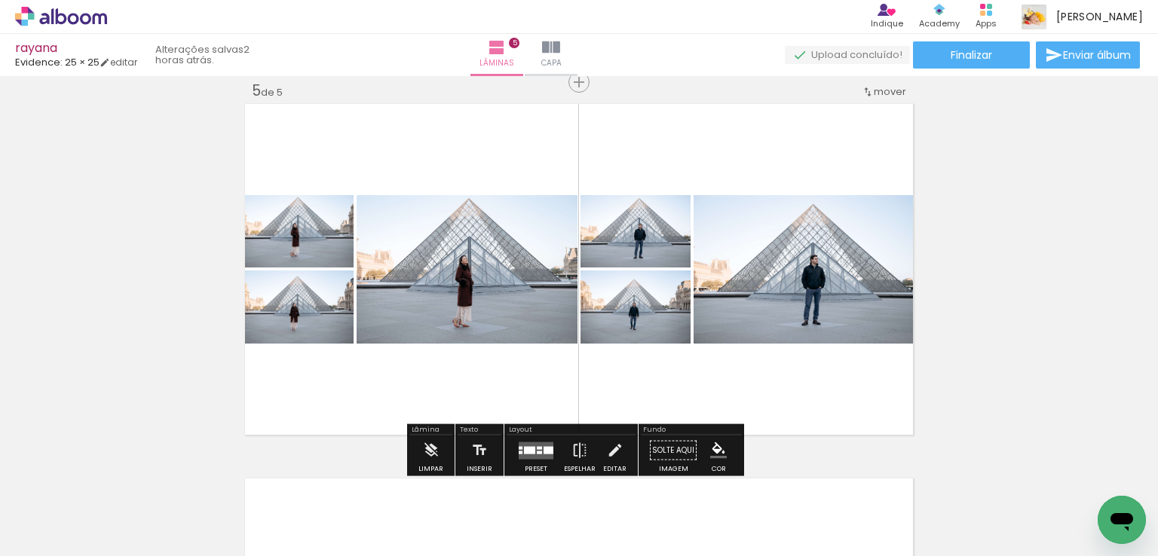
scroll to position [0, 3162]
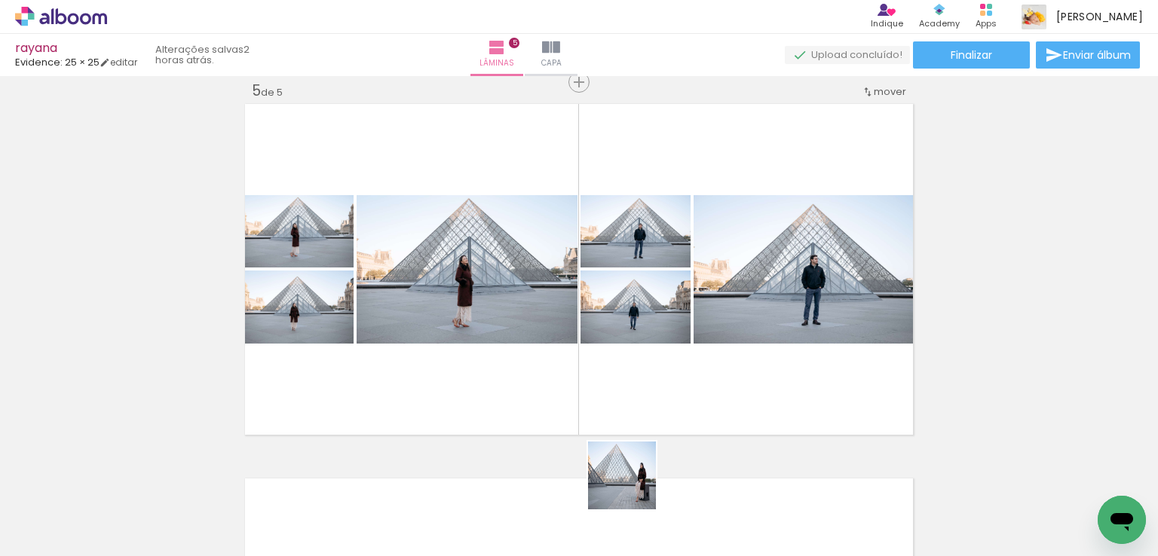
drag, startPoint x: 636, startPoint y: 514, endPoint x: 684, endPoint y: 481, distance: 58.5
click at [628, 386] on quentale-workspace at bounding box center [579, 278] width 1158 height 556
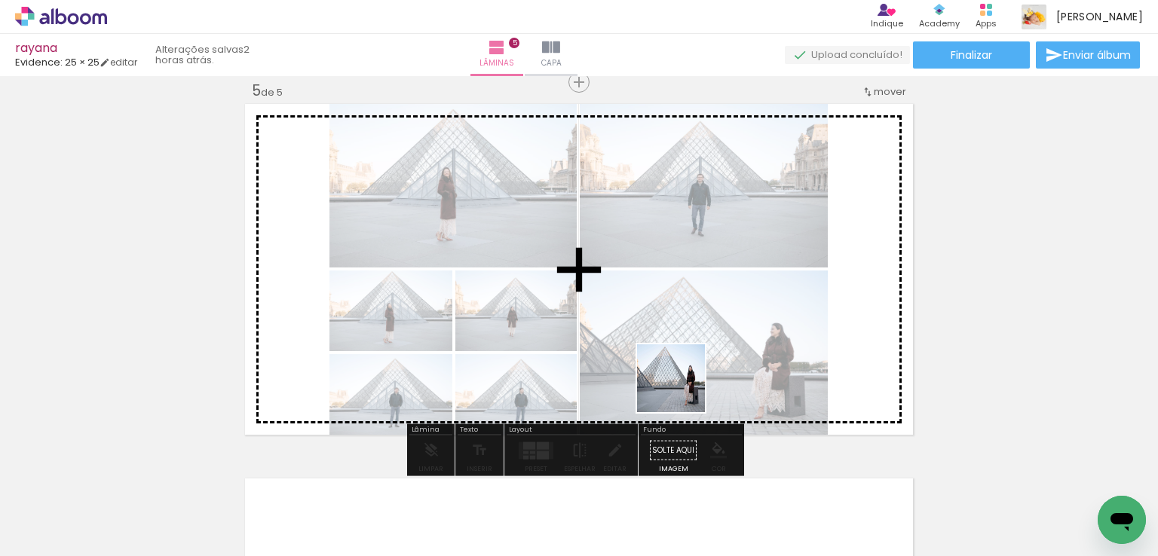
click at [682, 390] on quentale-workspace at bounding box center [579, 278] width 1158 height 556
